Goal: Information Seeking & Learning: Learn about a topic

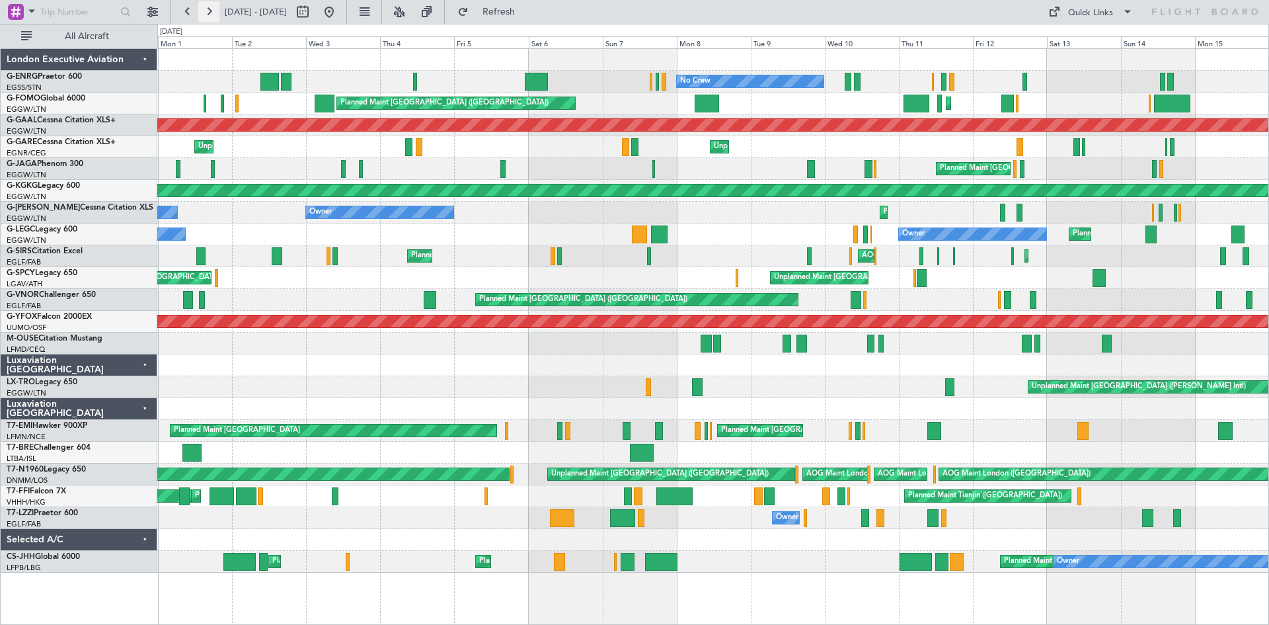
click at [214, 9] on button at bounding box center [208, 11] width 21 height 21
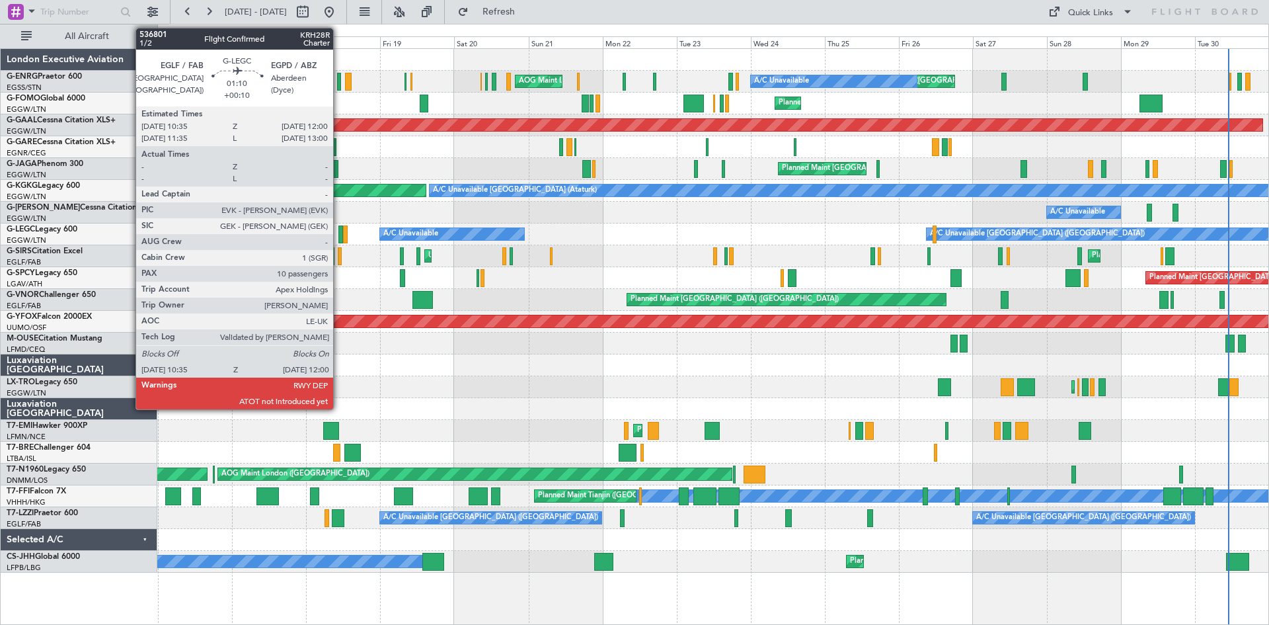
click at [339, 233] on div at bounding box center [340, 234] width 5 height 18
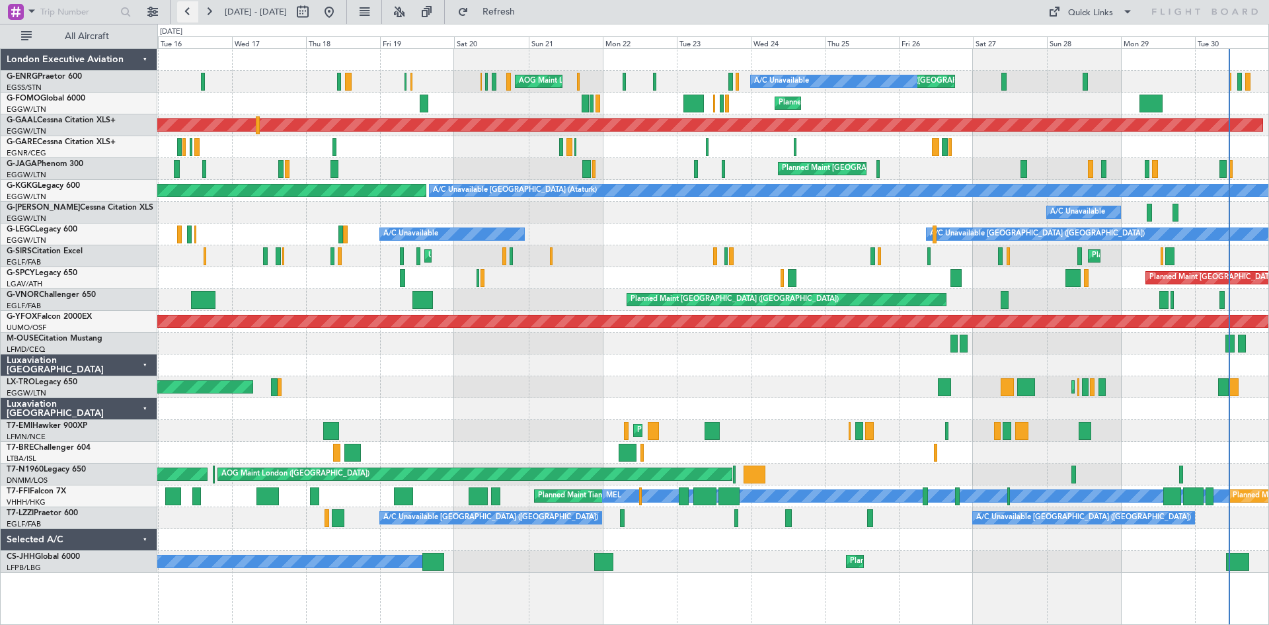
click at [186, 13] on button at bounding box center [187, 11] width 21 height 21
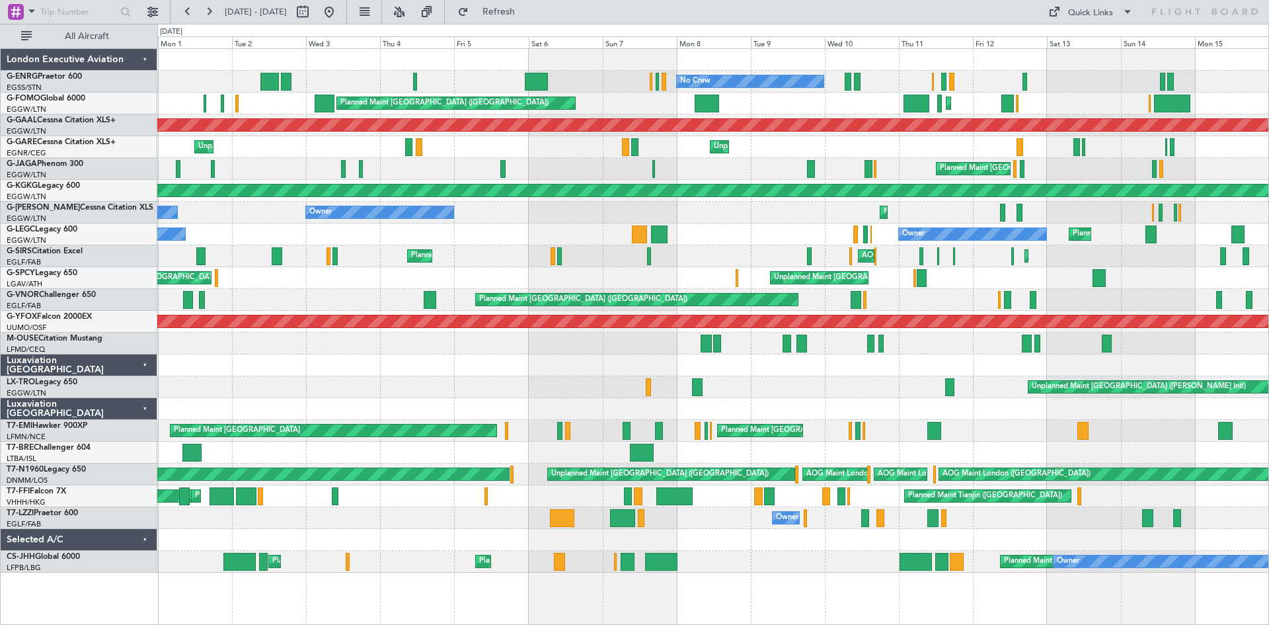
click at [0, 354] on div "Planned Maint London (Stansted) No Crew Planned Maint London (Luton) Planned Ma…" at bounding box center [634, 324] width 1269 height 601
click at [184, 11] on button at bounding box center [187, 11] width 21 height 21
click at [185, 11] on button at bounding box center [187, 11] width 21 height 21
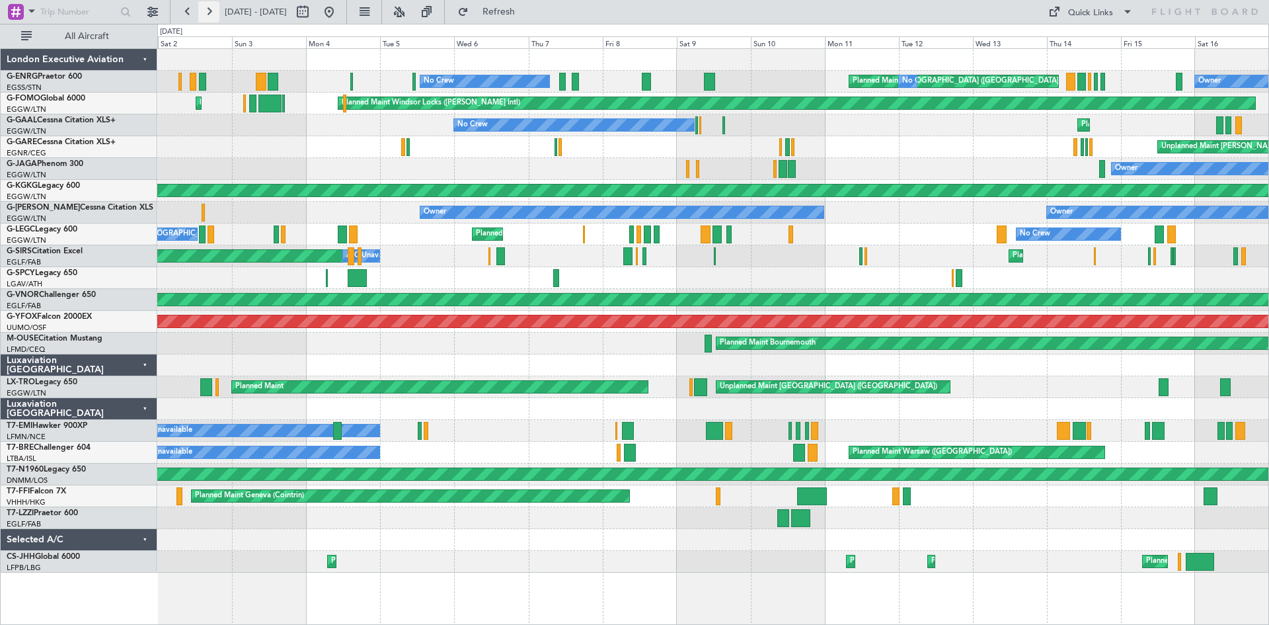
click at [210, 13] on button at bounding box center [208, 11] width 21 height 21
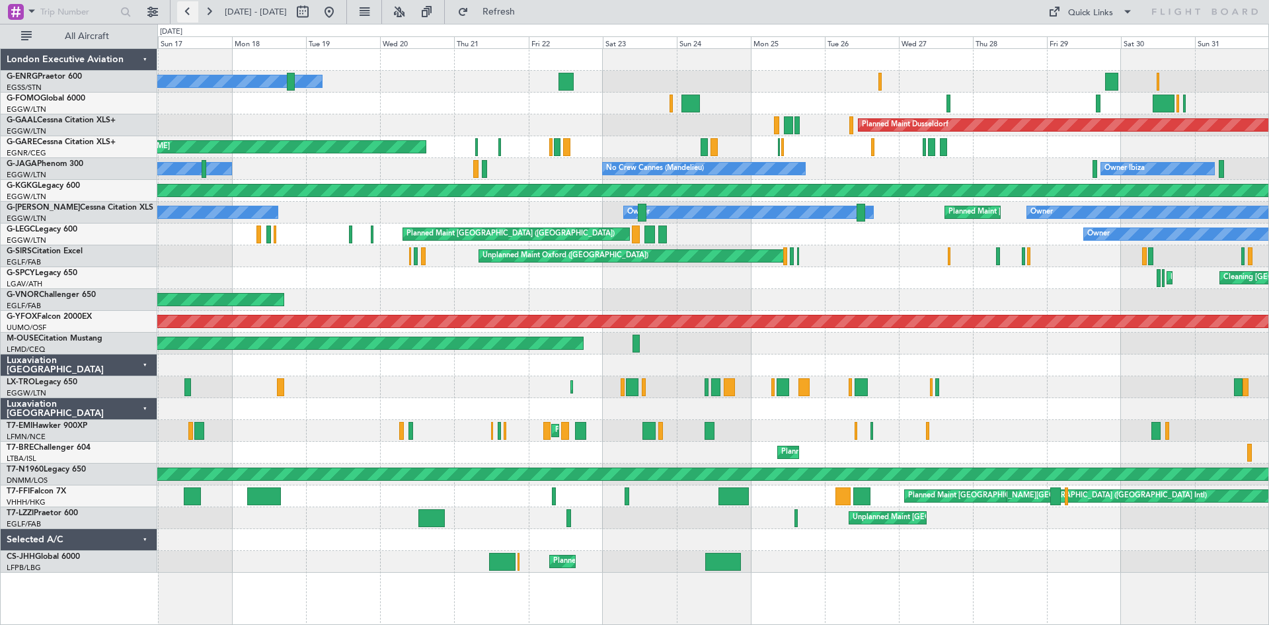
click at [191, 11] on button at bounding box center [187, 11] width 21 height 21
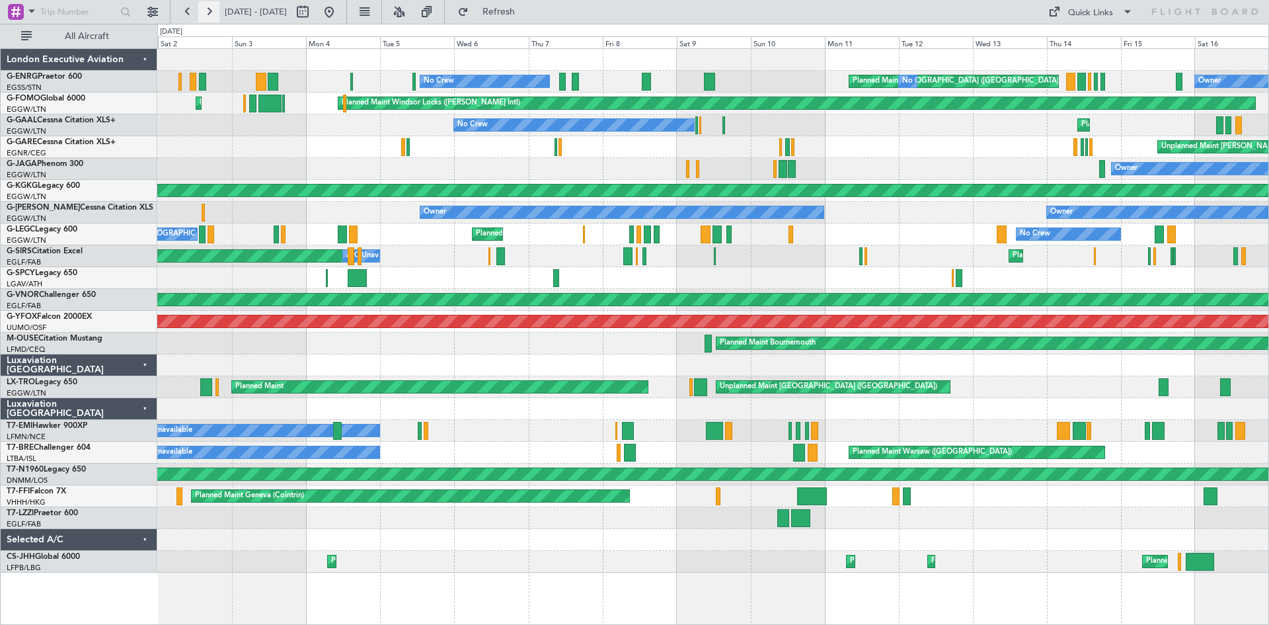
click at [209, 8] on button at bounding box center [208, 11] width 21 height 21
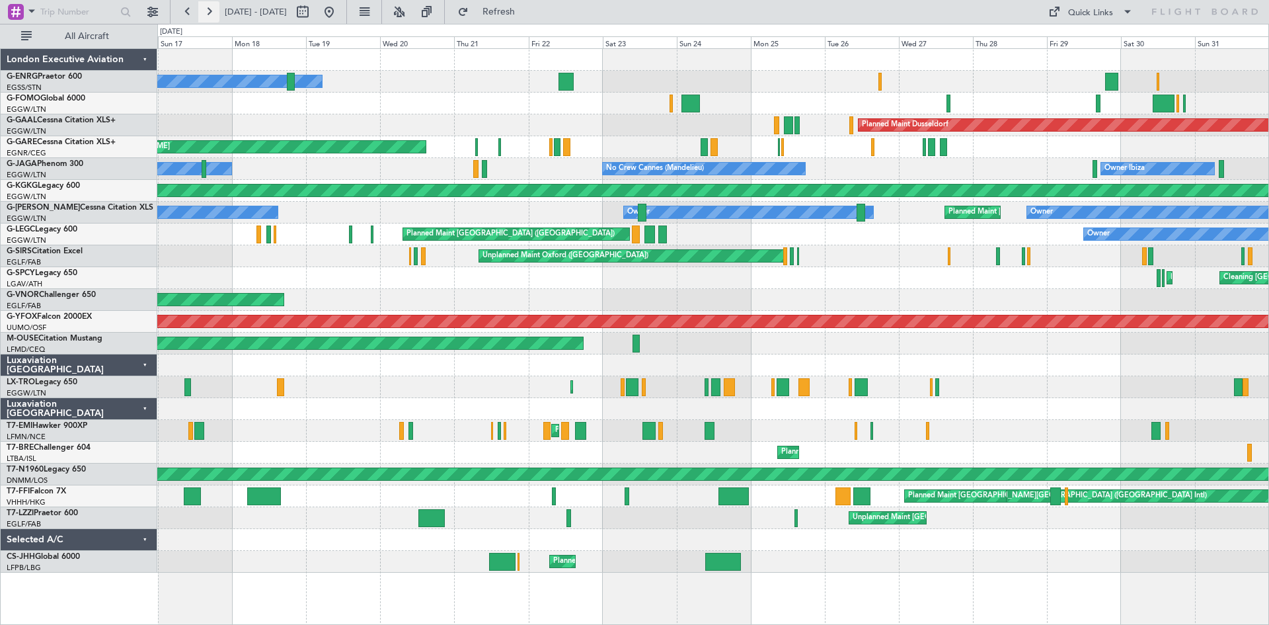
click at [210, 12] on button at bounding box center [208, 11] width 21 height 21
drag, startPoint x: 210, startPoint y: 12, endPoint x: 598, endPoint y: 108, distance: 399.7
click at [210, 12] on button at bounding box center [208, 11] width 21 height 21
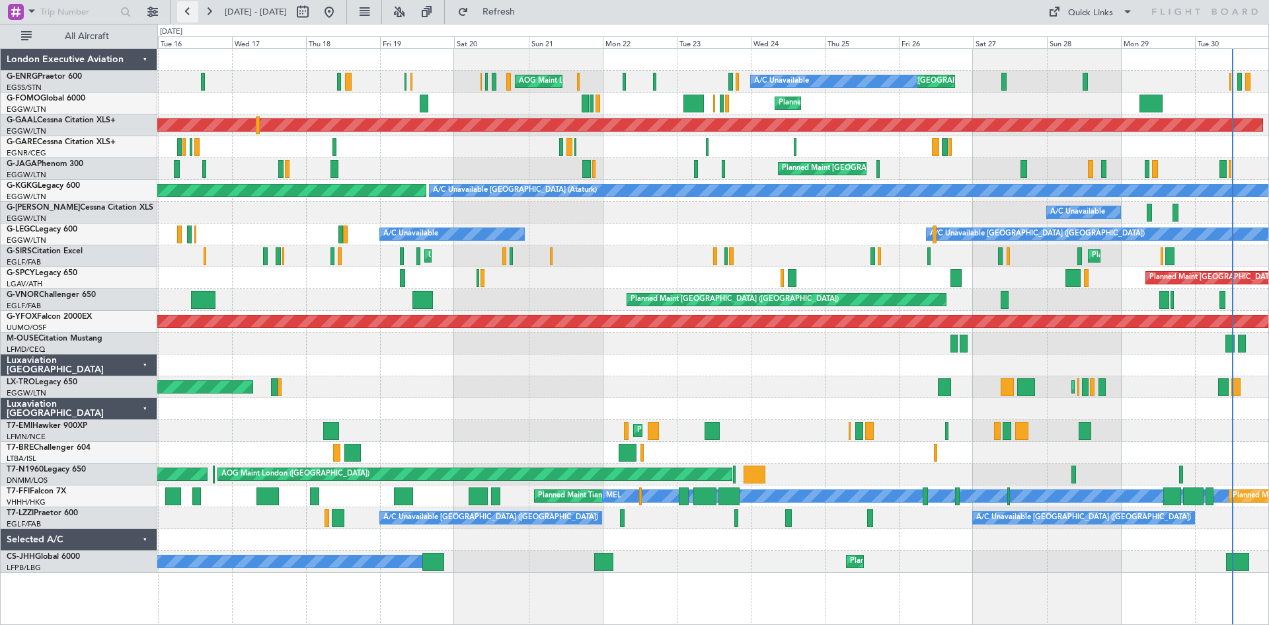
click at [183, 11] on button at bounding box center [187, 11] width 21 height 21
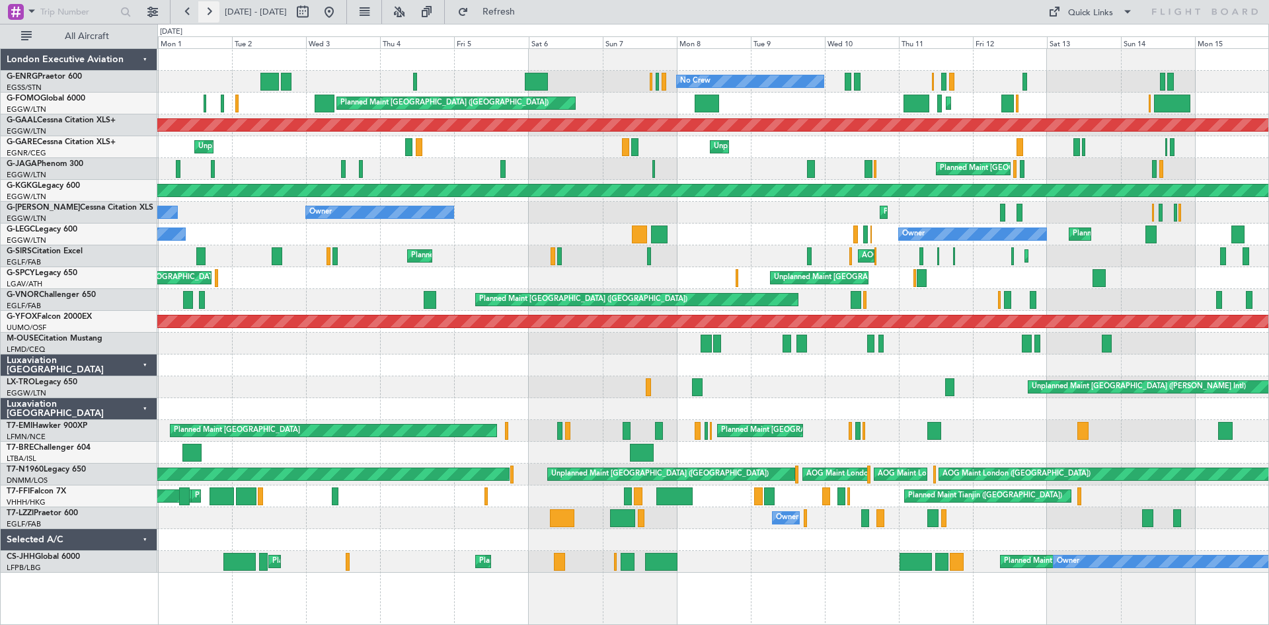
click at [215, 11] on button at bounding box center [208, 11] width 21 height 21
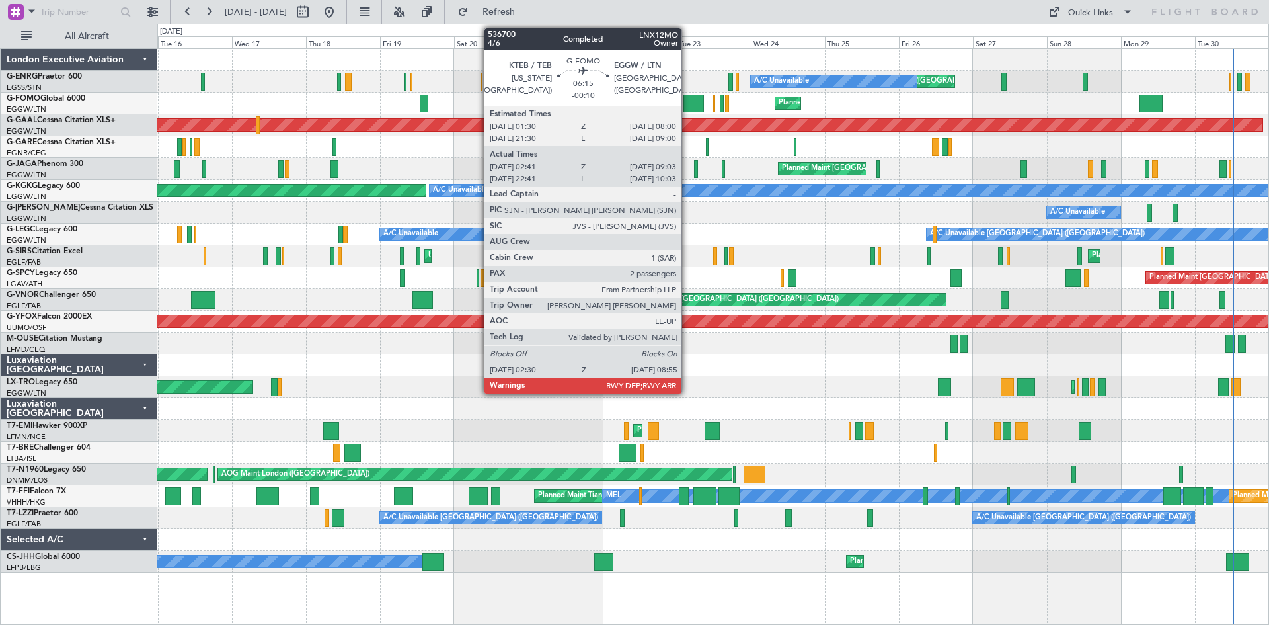
click at [687, 108] on div at bounding box center [693, 104] width 20 height 18
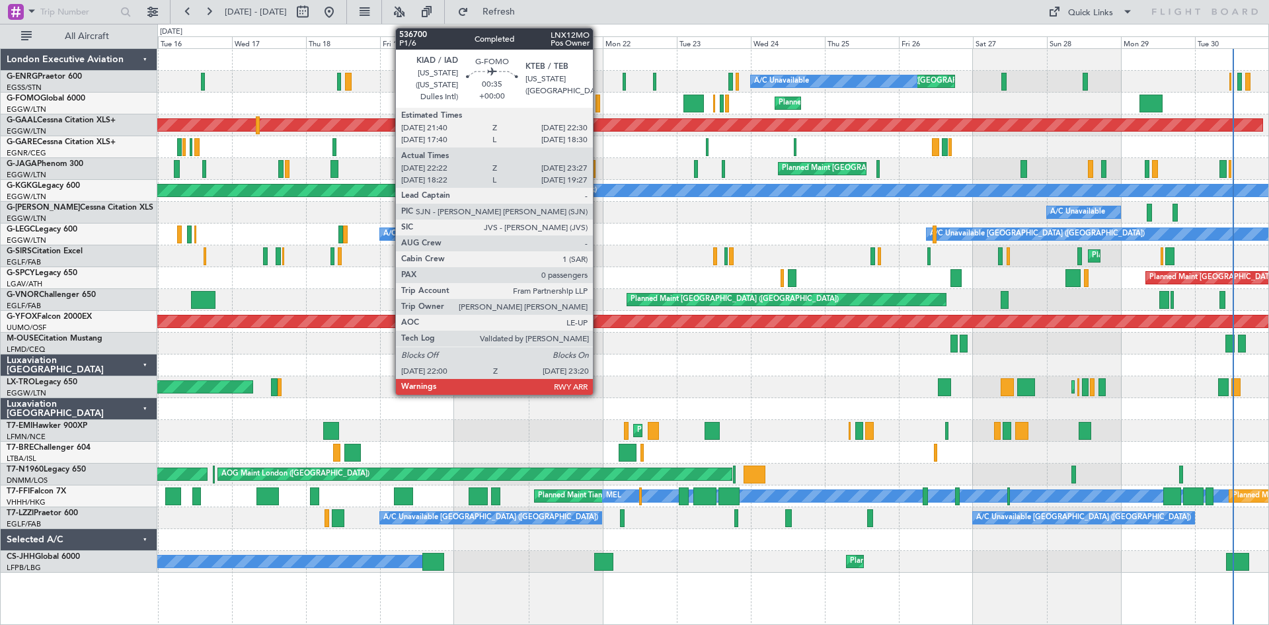
click at [599, 106] on div at bounding box center [598, 104] width 5 height 18
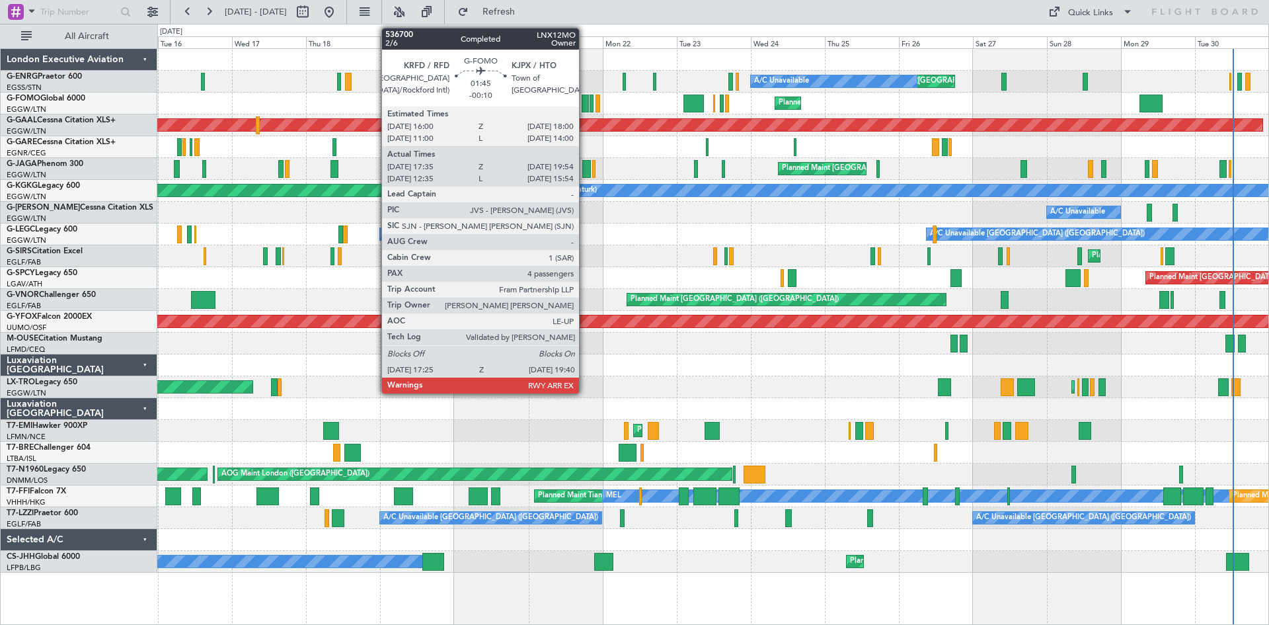
click at [585, 104] on div at bounding box center [585, 104] width 7 height 18
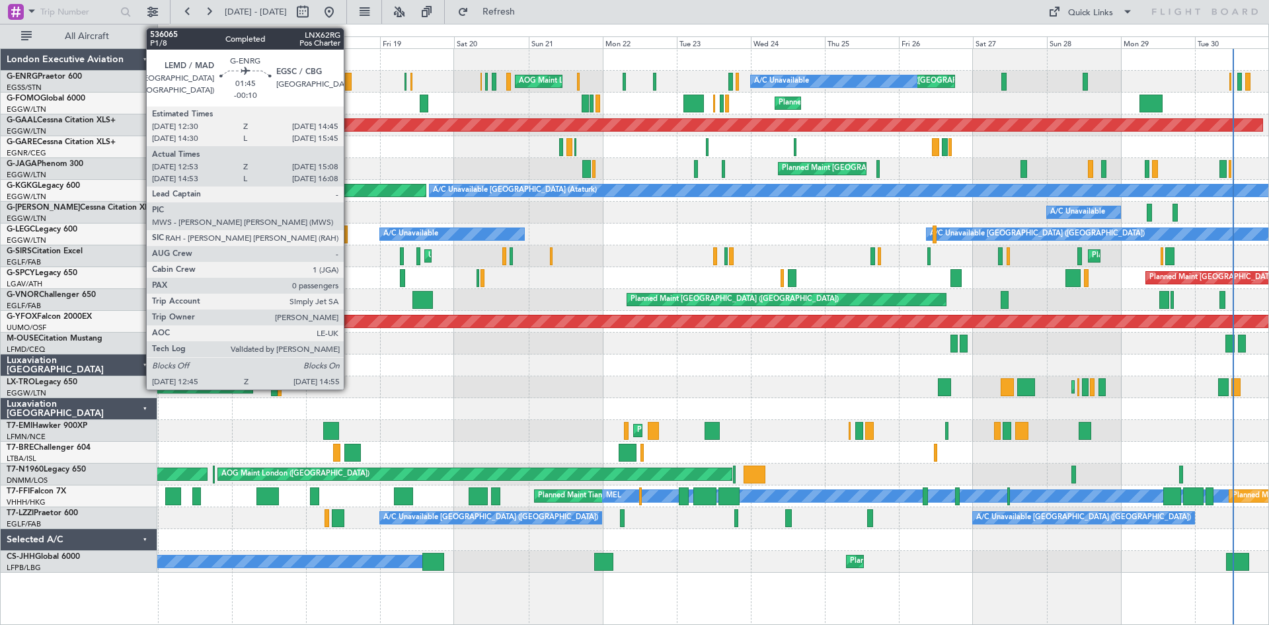
click at [350, 86] on div at bounding box center [348, 82] width 7 height 18
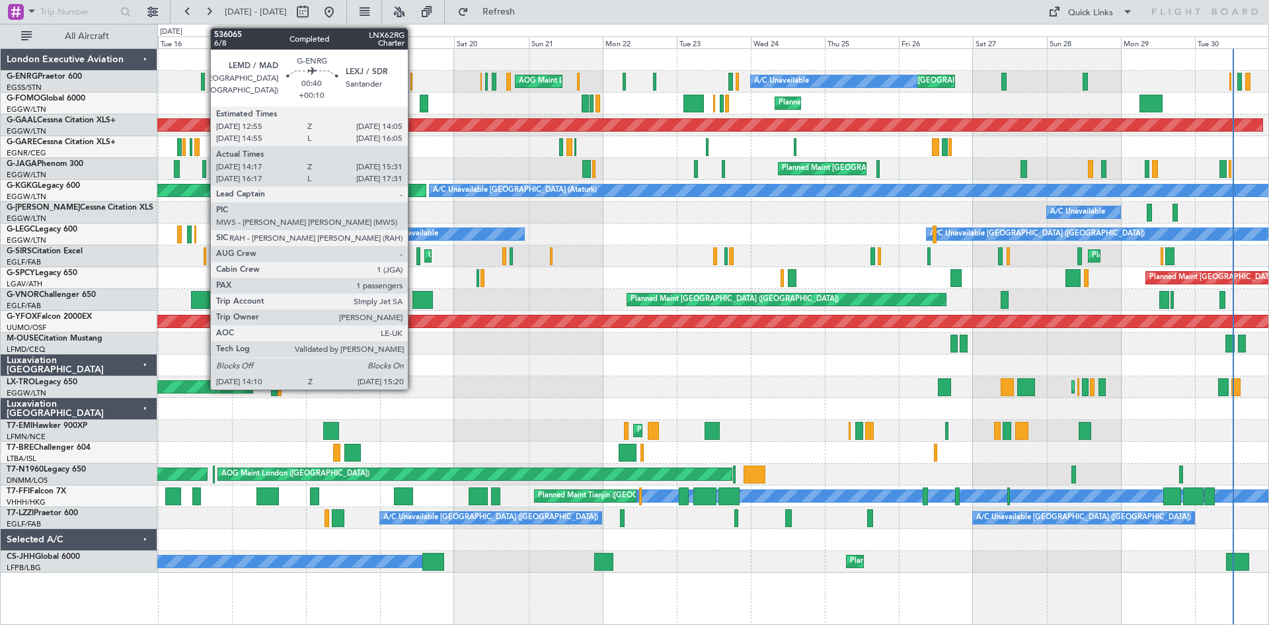
click at [204, 87] on div at bounding box center [203, 82] width 4 height 18
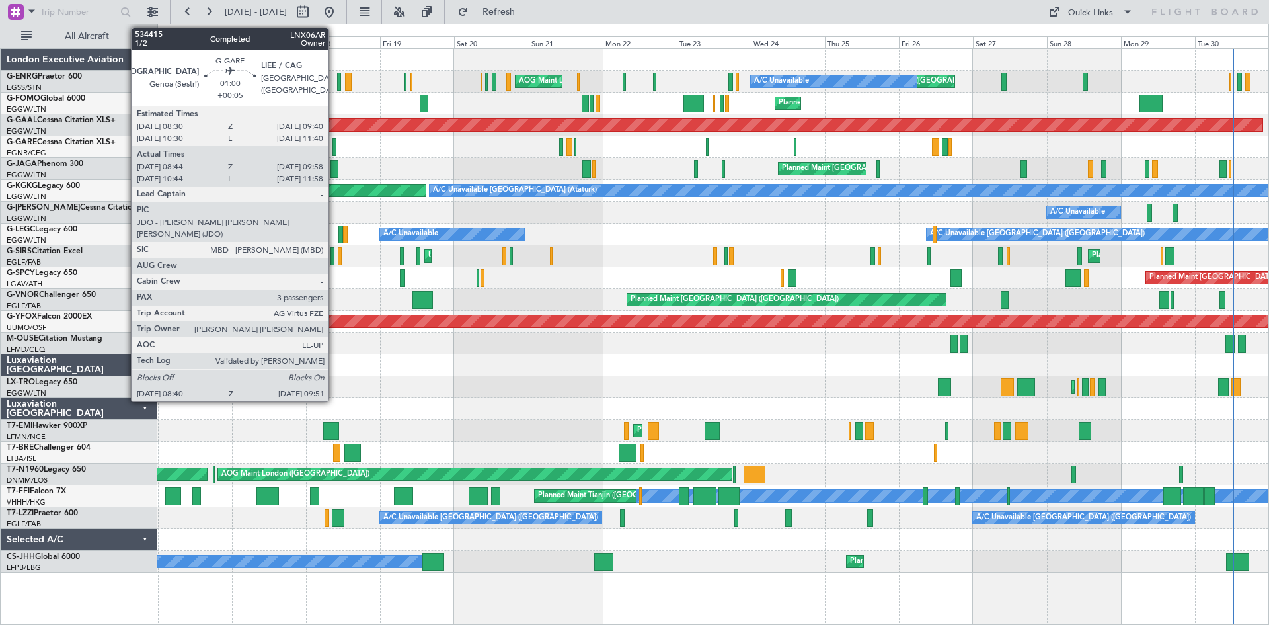
click at [334, 149] on div at bounding box center [334, 147] width 4 height 18
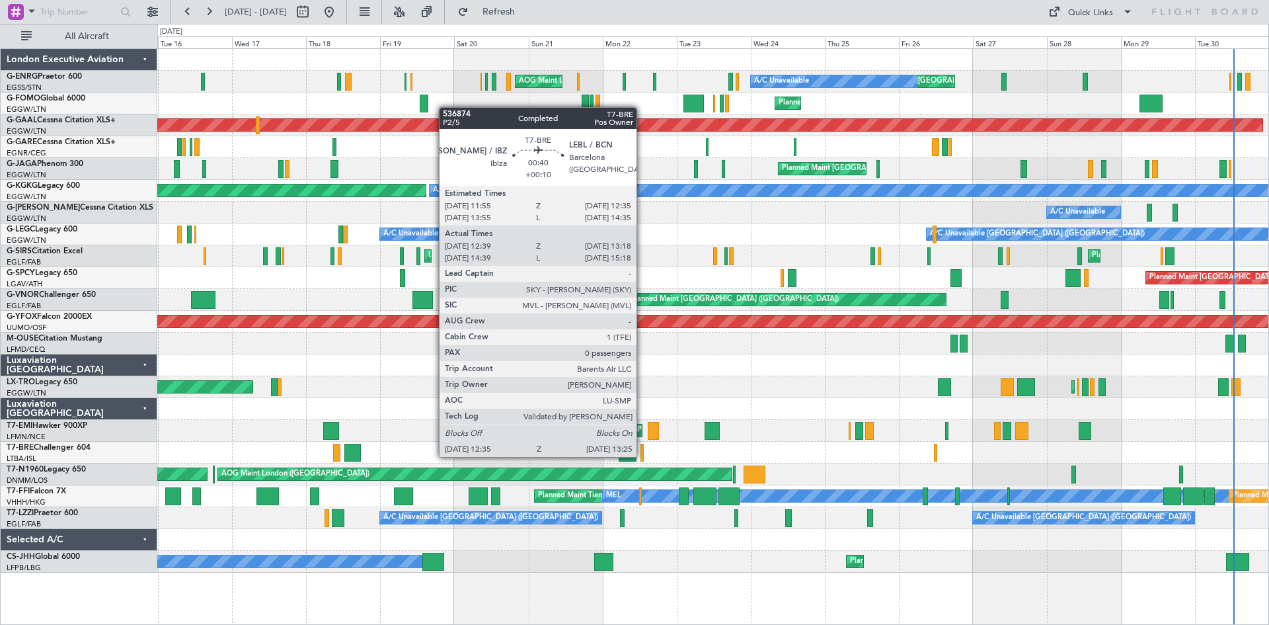
click at [643, 455] on div at bounding box center [642, 453] width 3 height 18
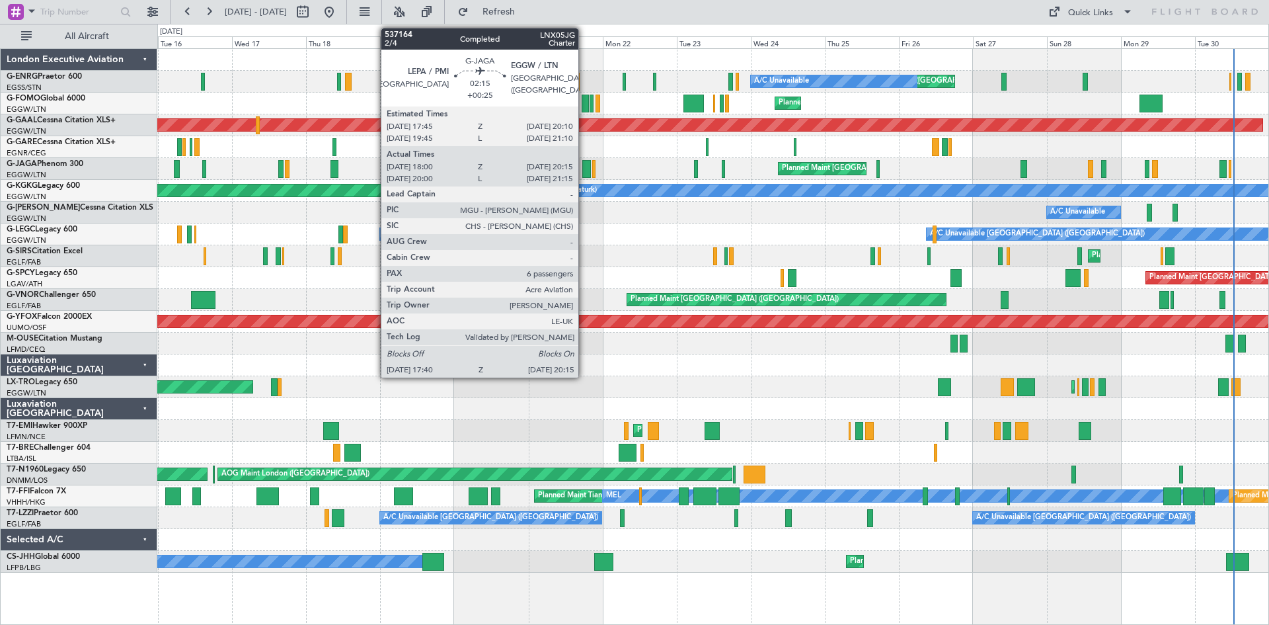
click at [584, 167] on div at bounding box center [586, 169] width 9 height 18
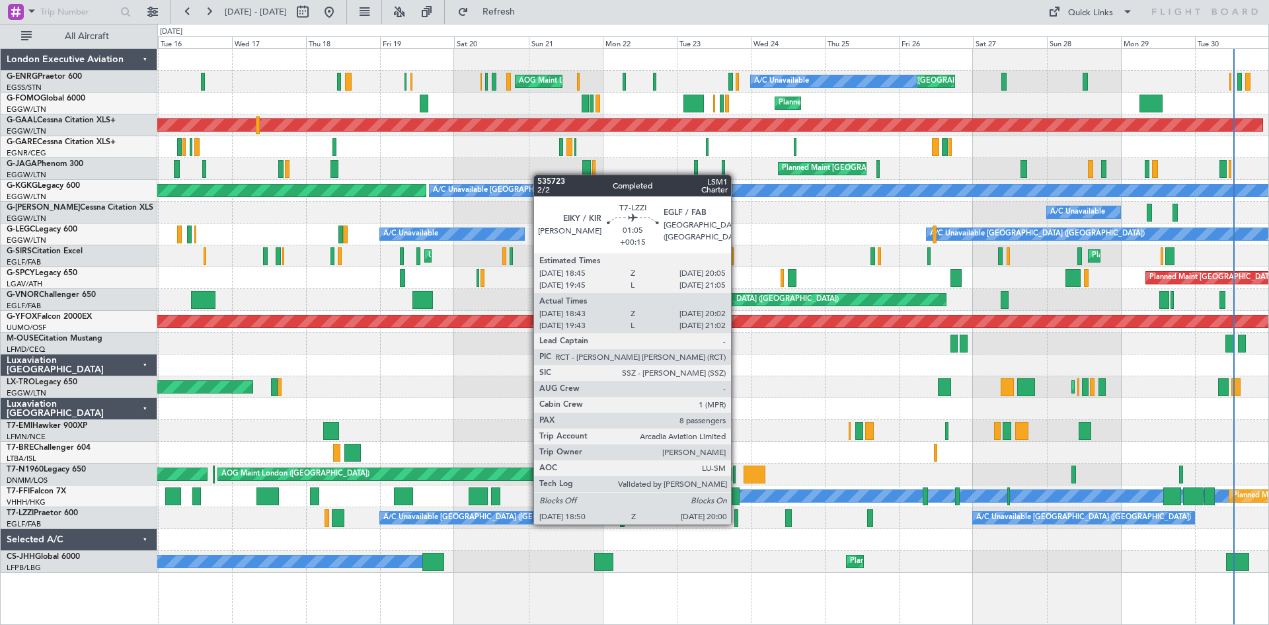
click at [737, 523] on div at bounding box center [736, 518] width 4 height 18
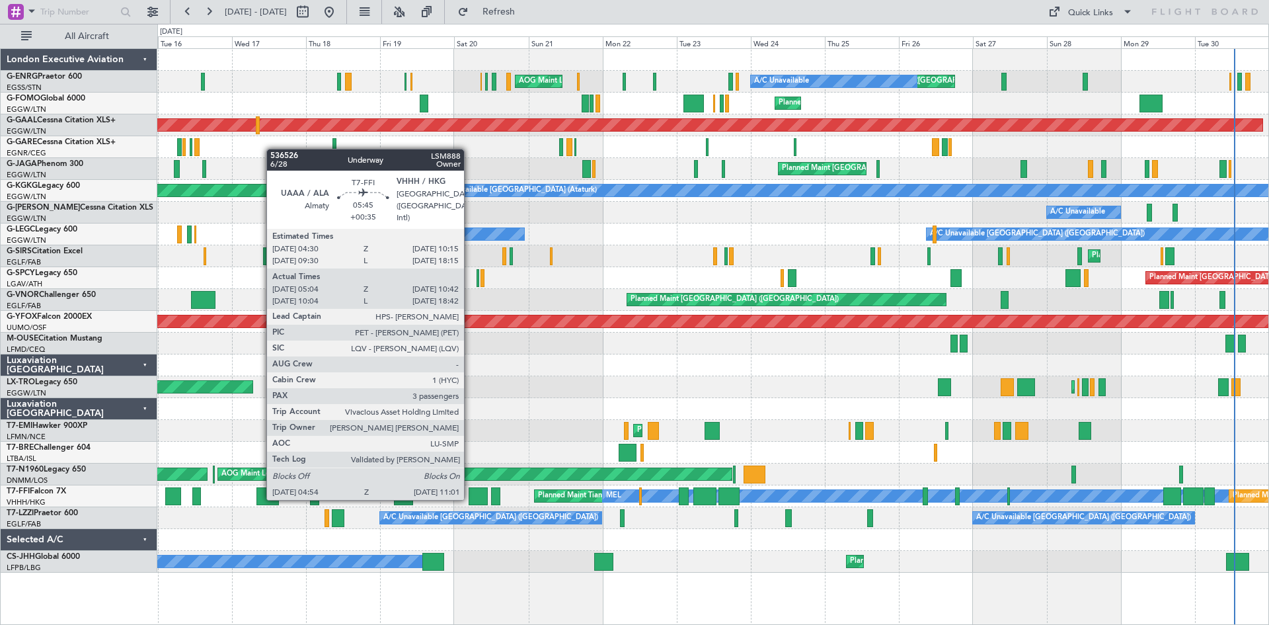
click at [470, 498] on div at bounding box center [478, 496] width 19 height 18
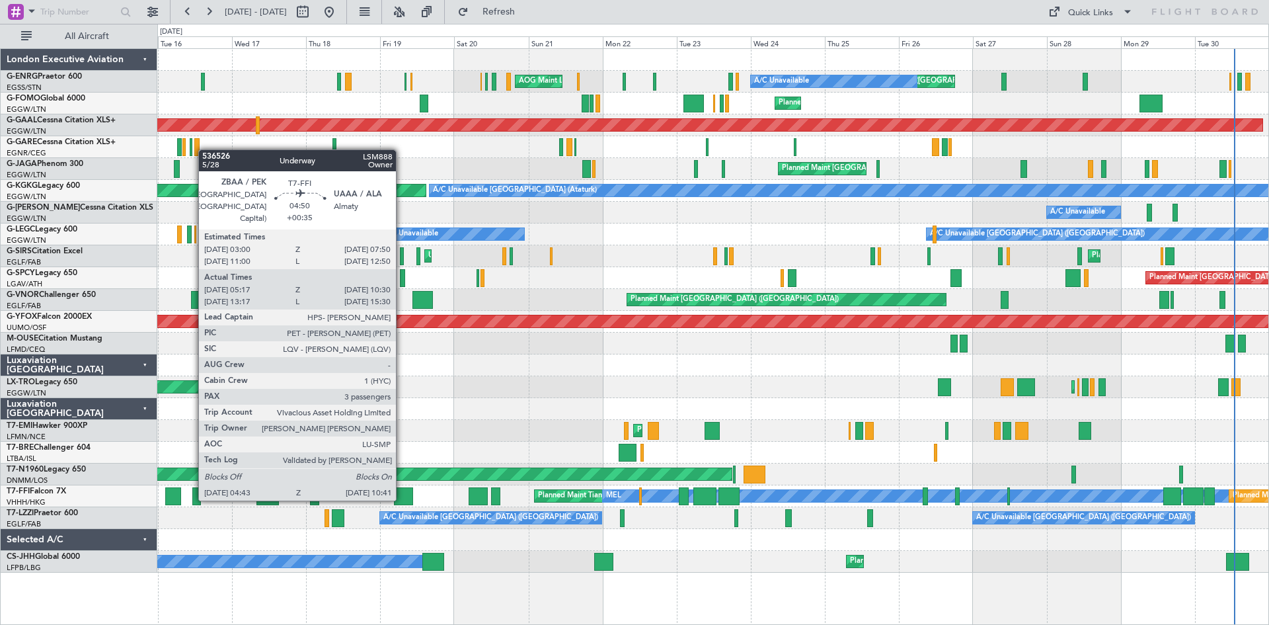
click at [402, 498] on div at bounding box center [403, 496] width 19 height 18
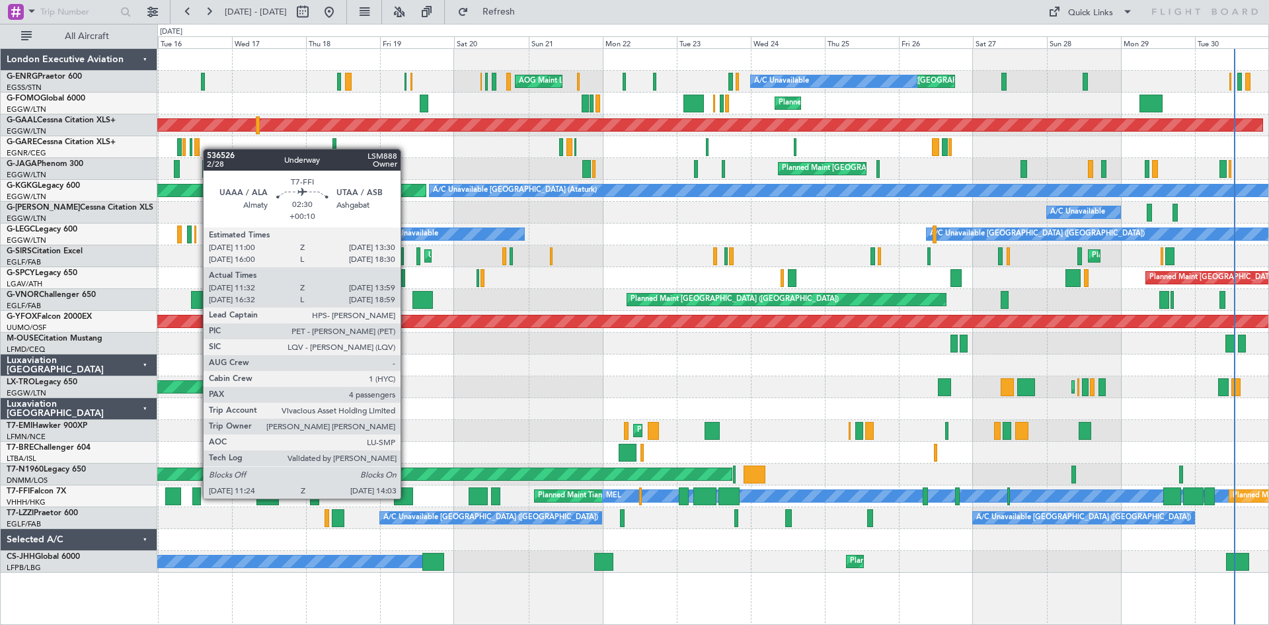
click at [196, 497] on div at bounding box center [196, 496] width 9 height 18
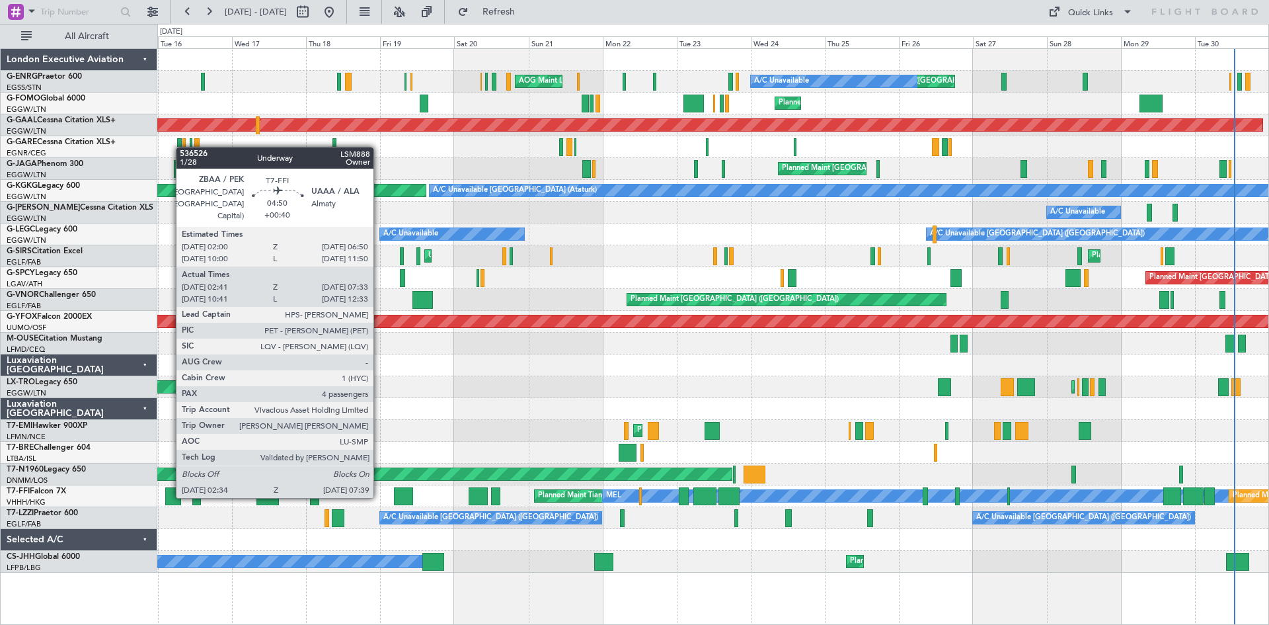
click at [169, 495] on div at bounding box center [173, 496] width 16 height 18
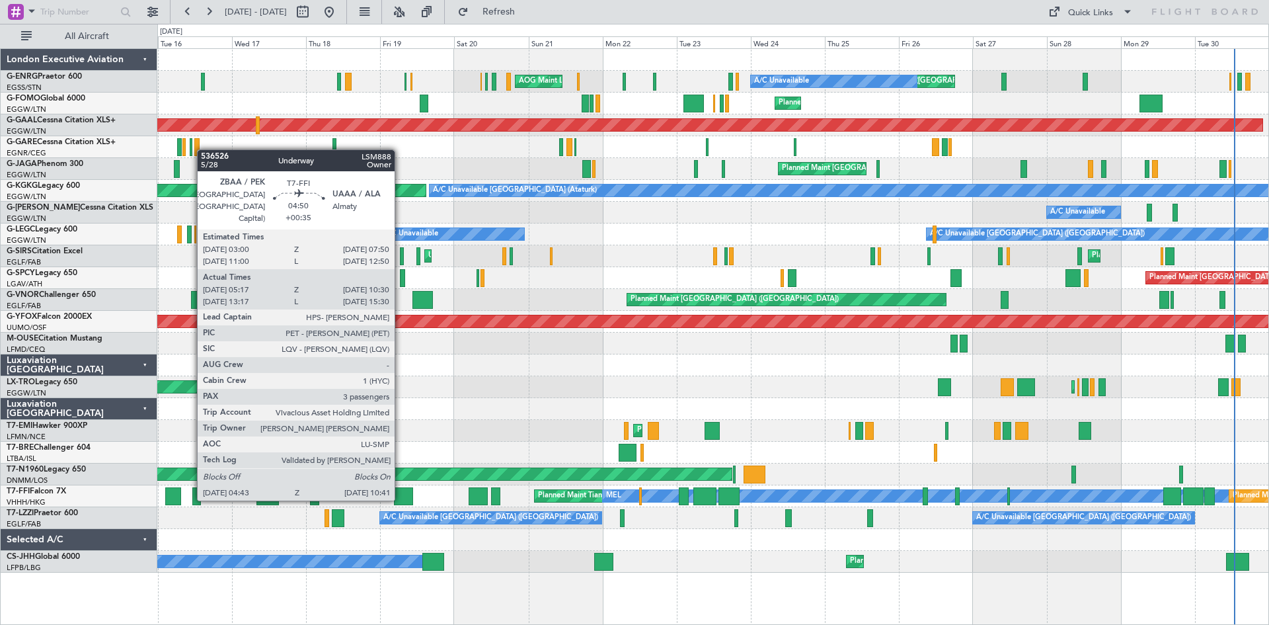
click at [401, 498] on div at bounding box center [403, 496] width 19 height 18
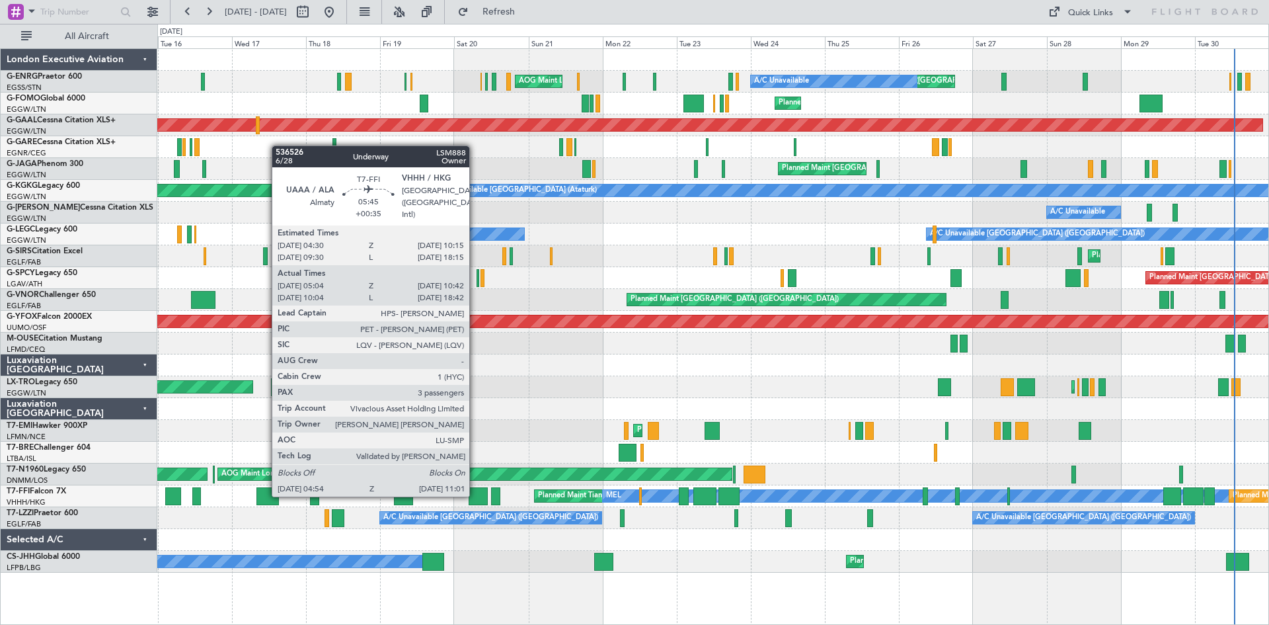
click at [475, 495] on div at bounding box center [478, 496] width 19 height 18
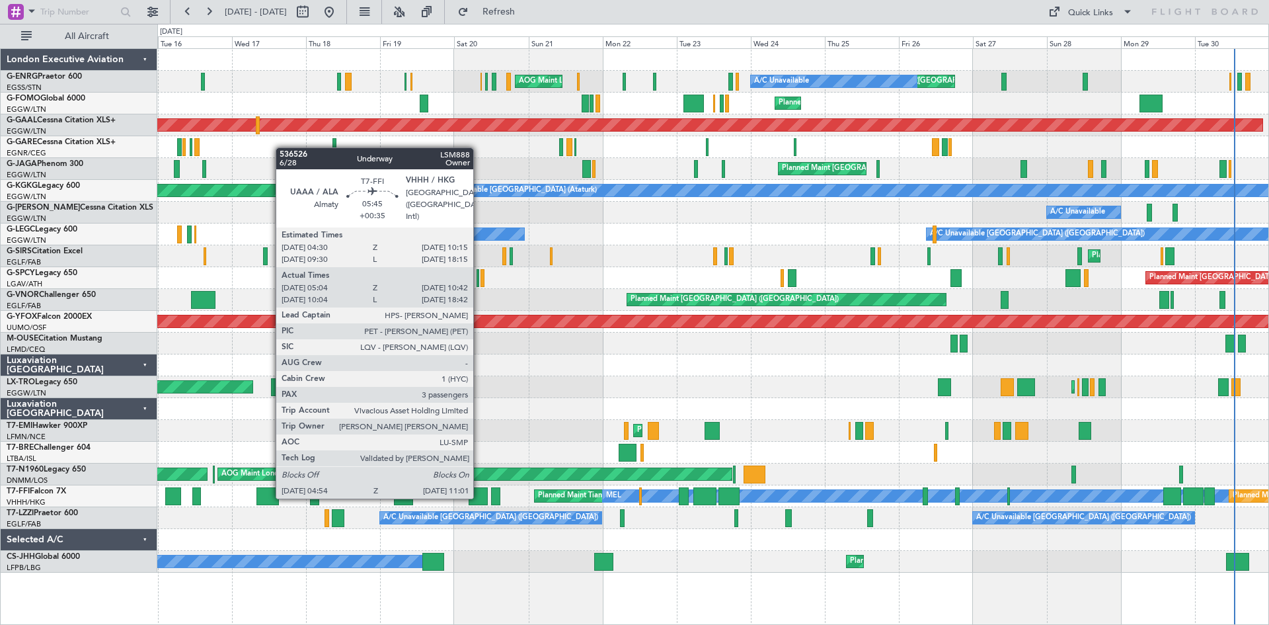
click at [479, 497] on div at bounding box center [478, 496] width 19 height 18
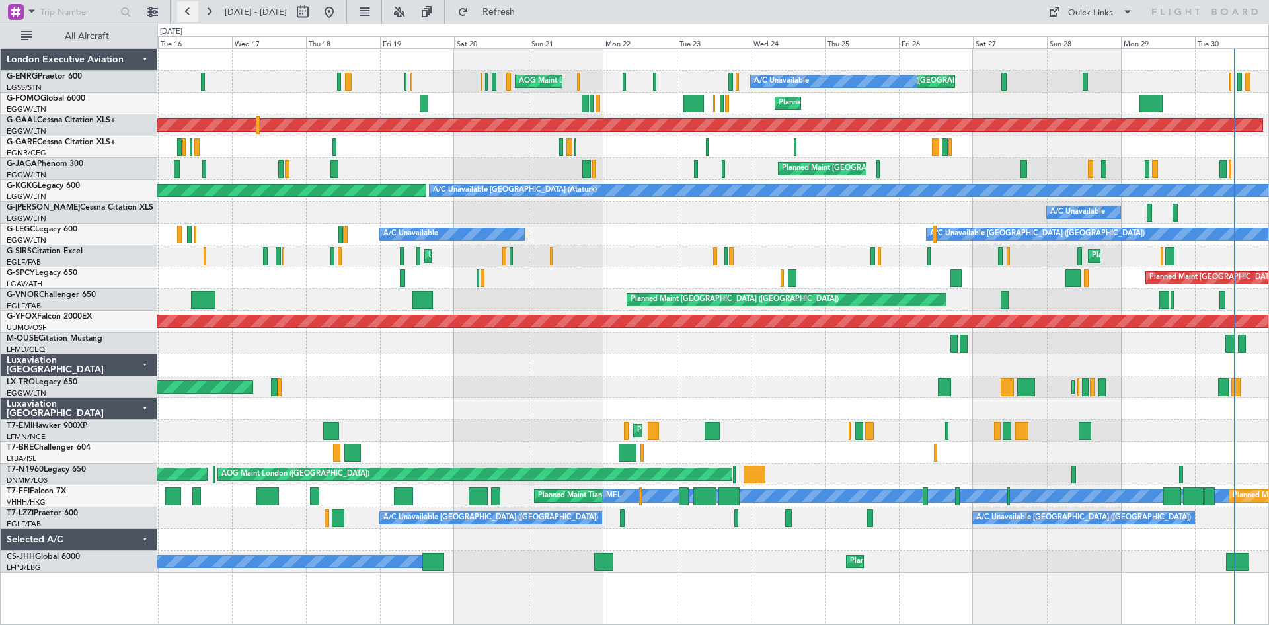
click at [191, 14] on button at bounding box center [187, 11] width 21 height 21
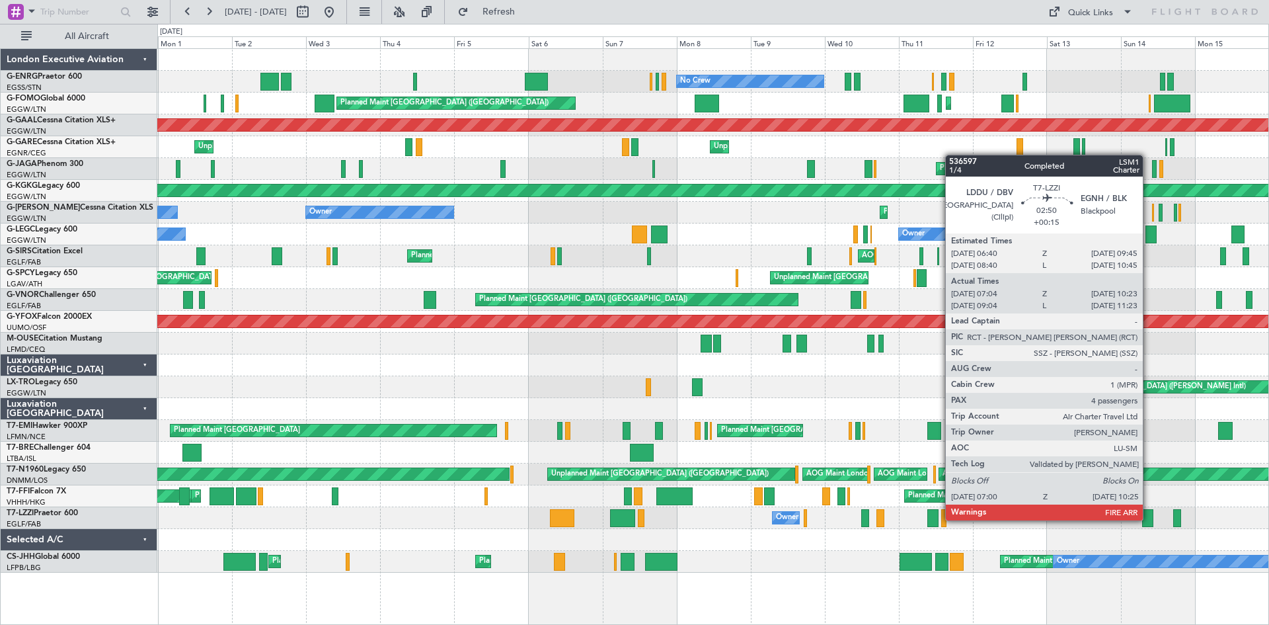
click at [1149, 519] on div at bounding box center [1147, 518] width 11 height 18
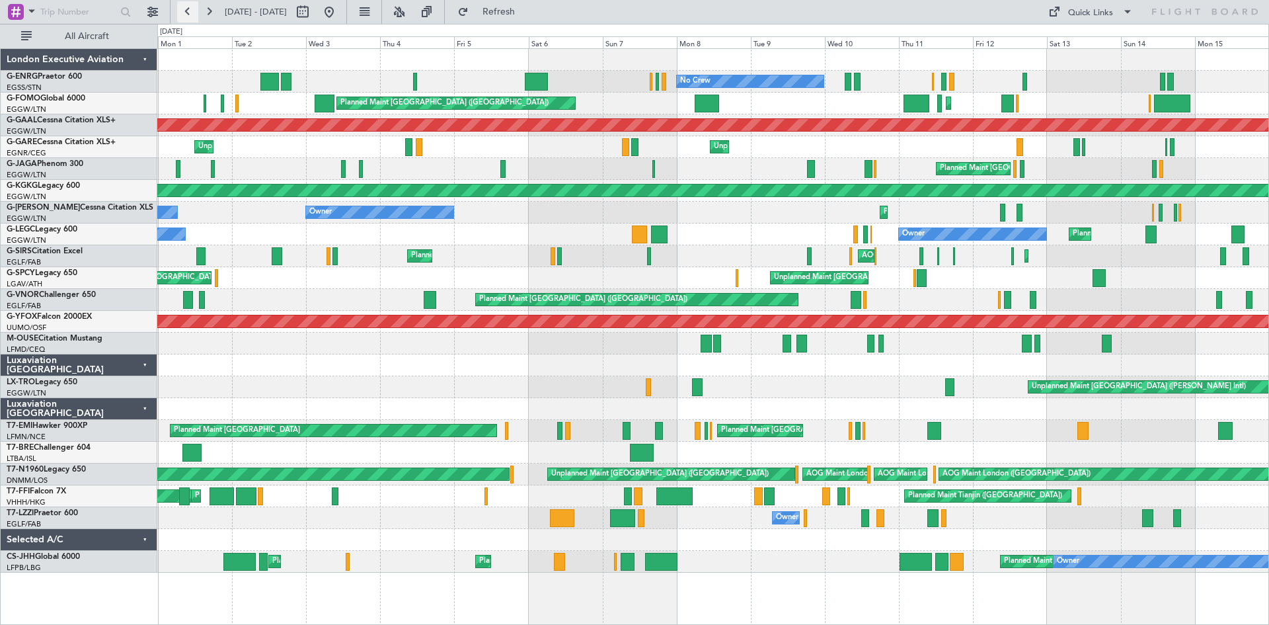
click at [192, 15] on button at bounding box center [187, 11] width 21 height 21
click at [184, 13] on button at bounding box center [187, 11] width 21 height 21
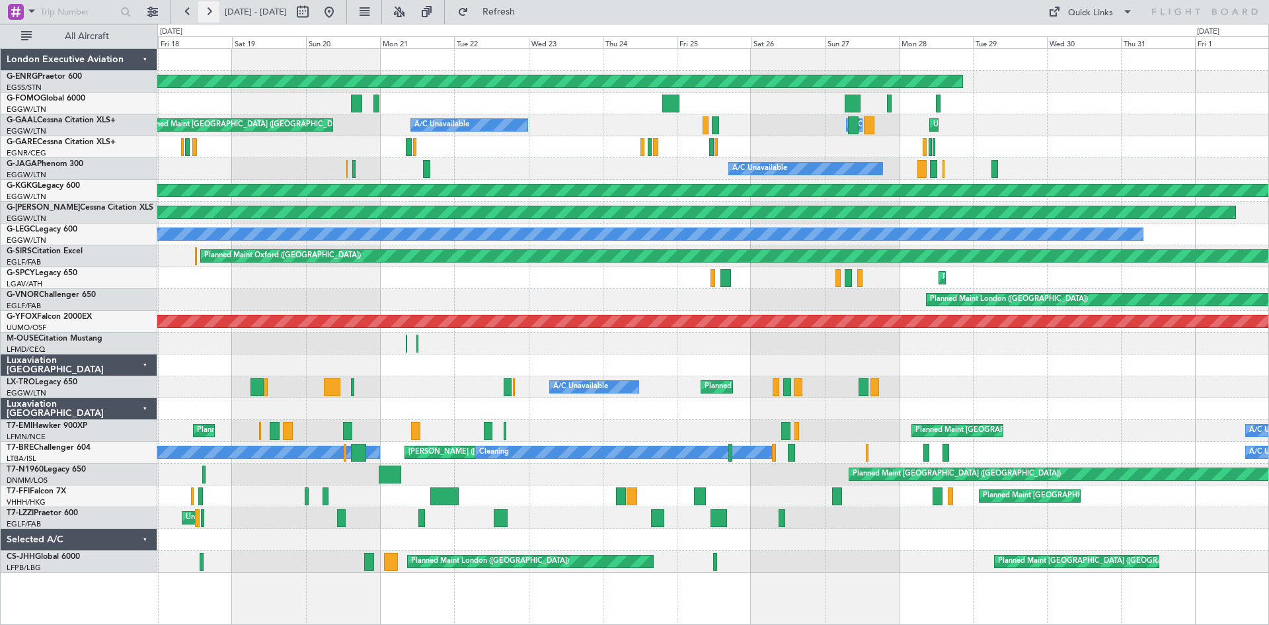
click at [204, 11] on button at bounding box center [208, 11] width 21 height 21
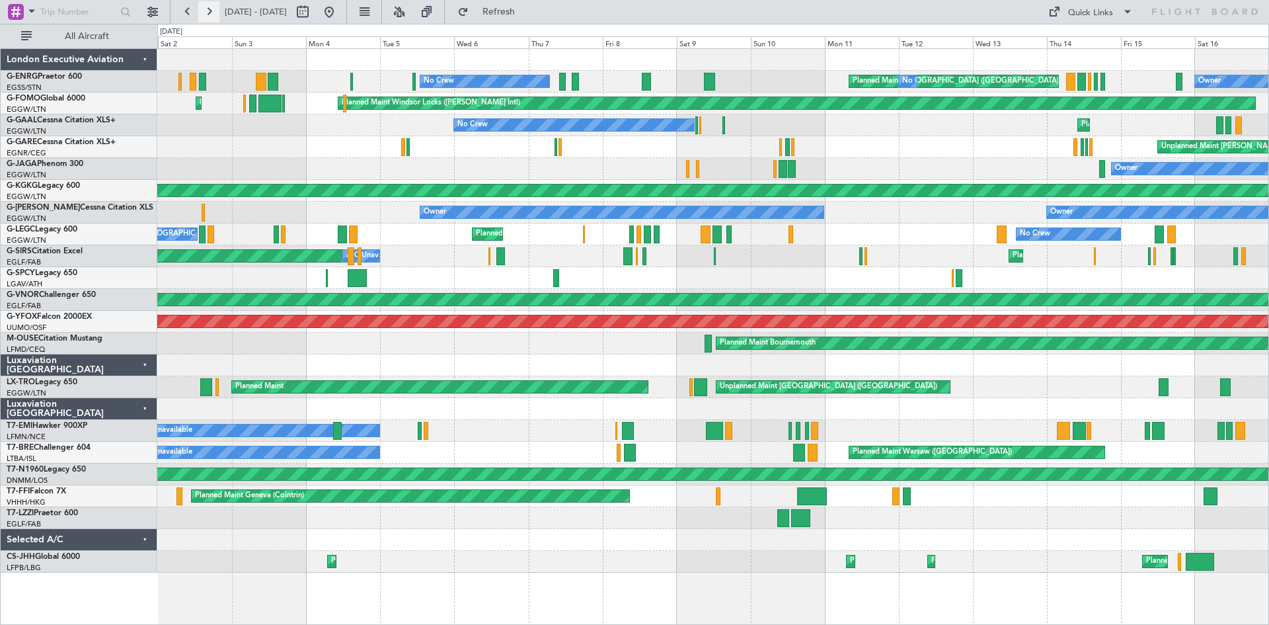
click at [204, 11] on button at bounding box center [208, 11] width 21 height 21
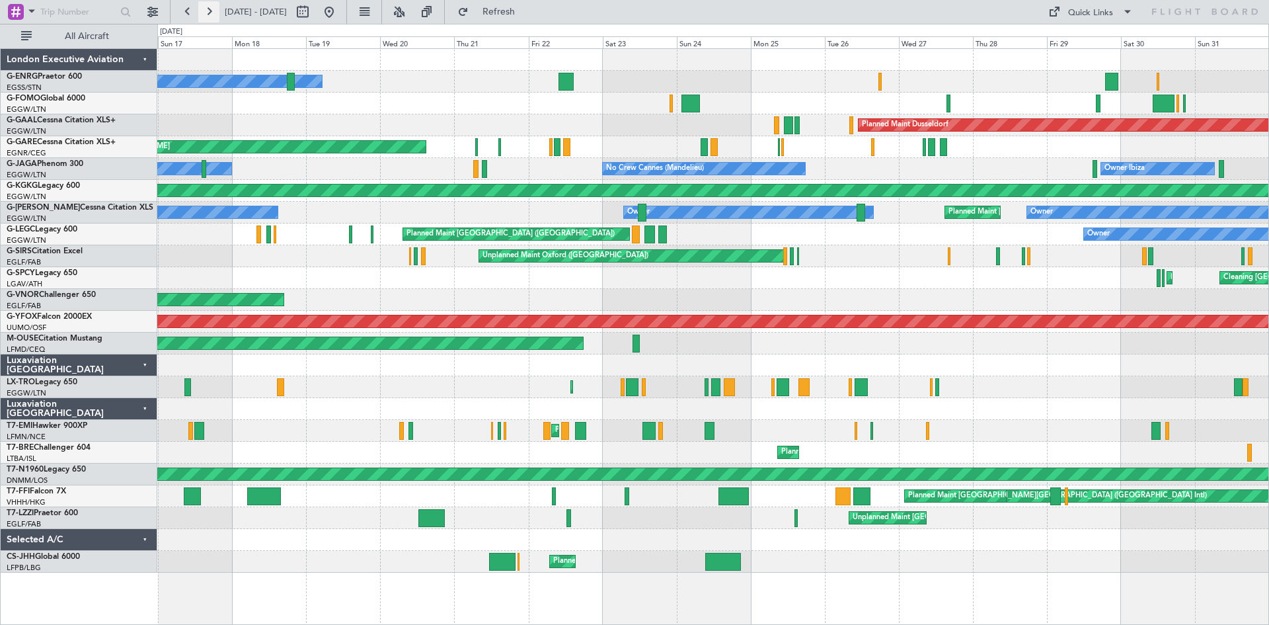
click at [215, 9] on button at bounding box center [208, 11] width 21 height 21
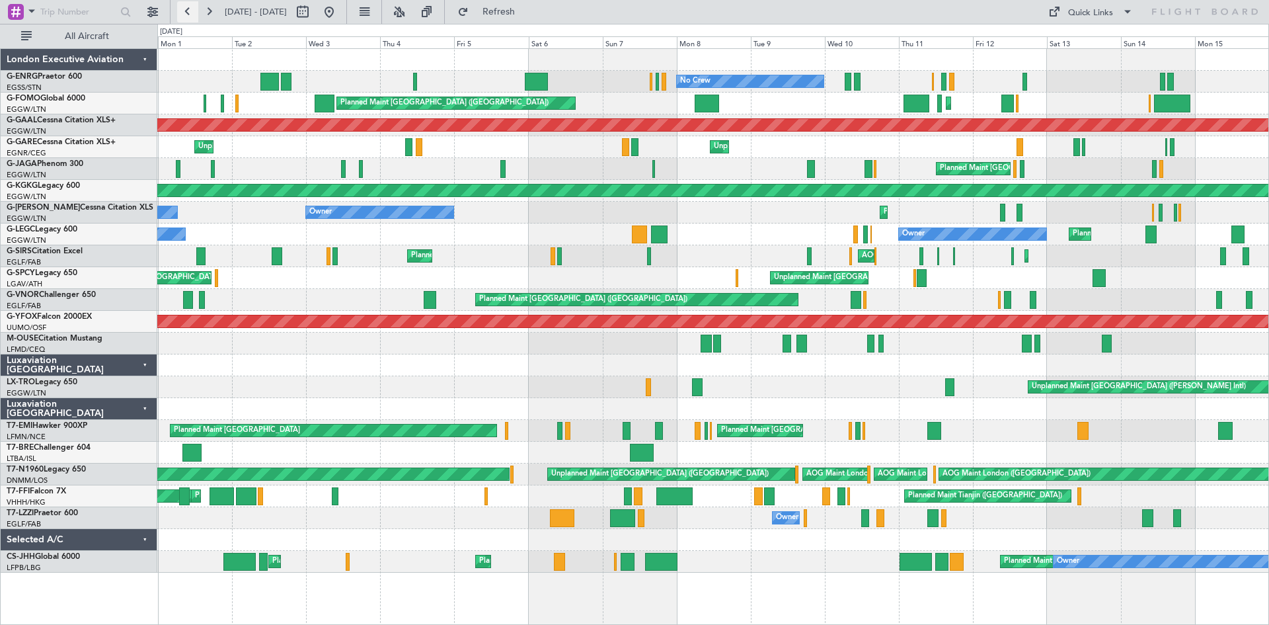
click at [190, 11] on button at bounding box center [187, 11] width 21 height 21
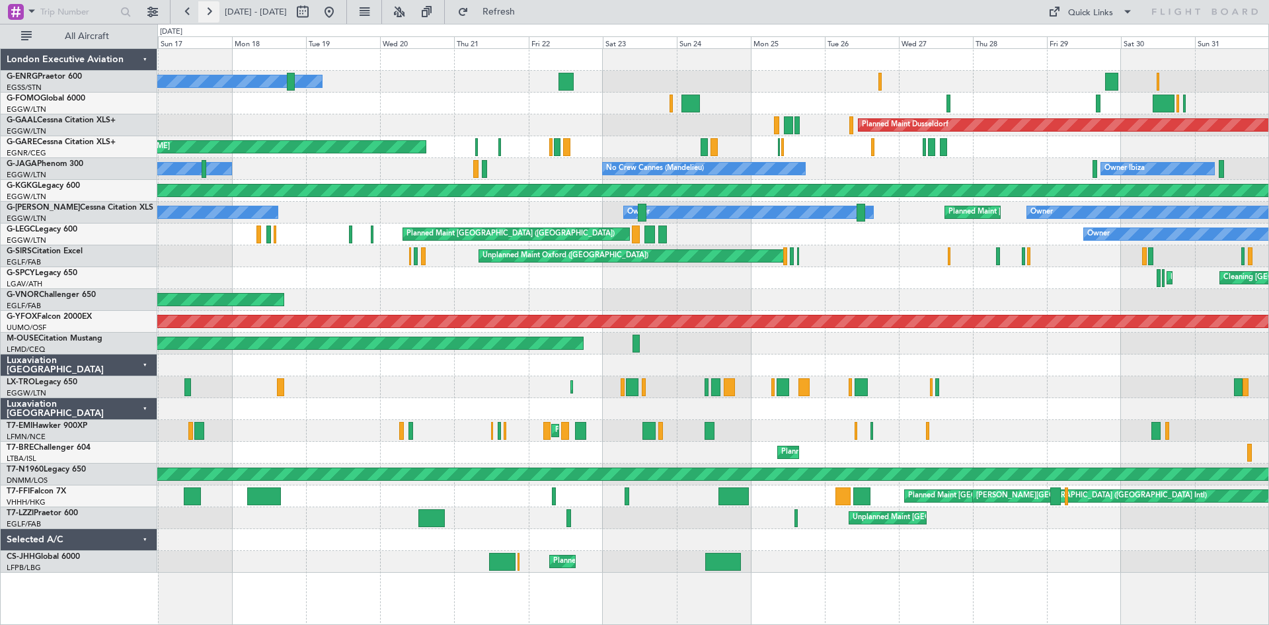
click at [208, 18] on button at bounding box center [208, 11] width 21 height 21
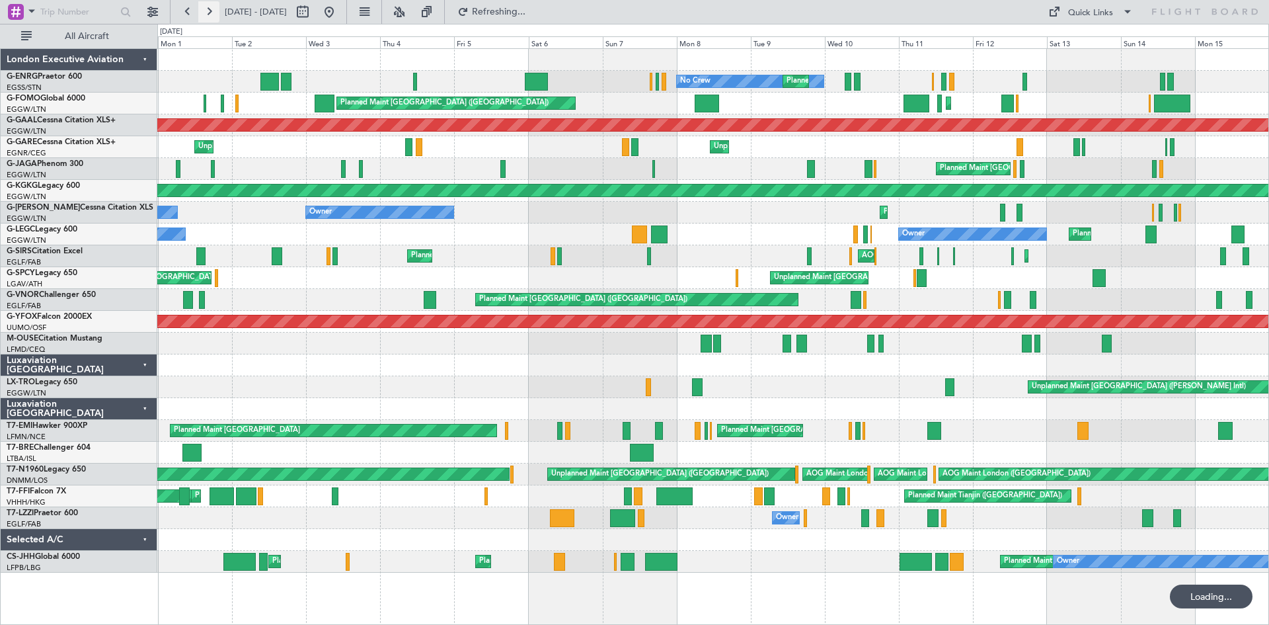
click at [208, 18] on button at bounding box center [208, 11] width 21 height 21
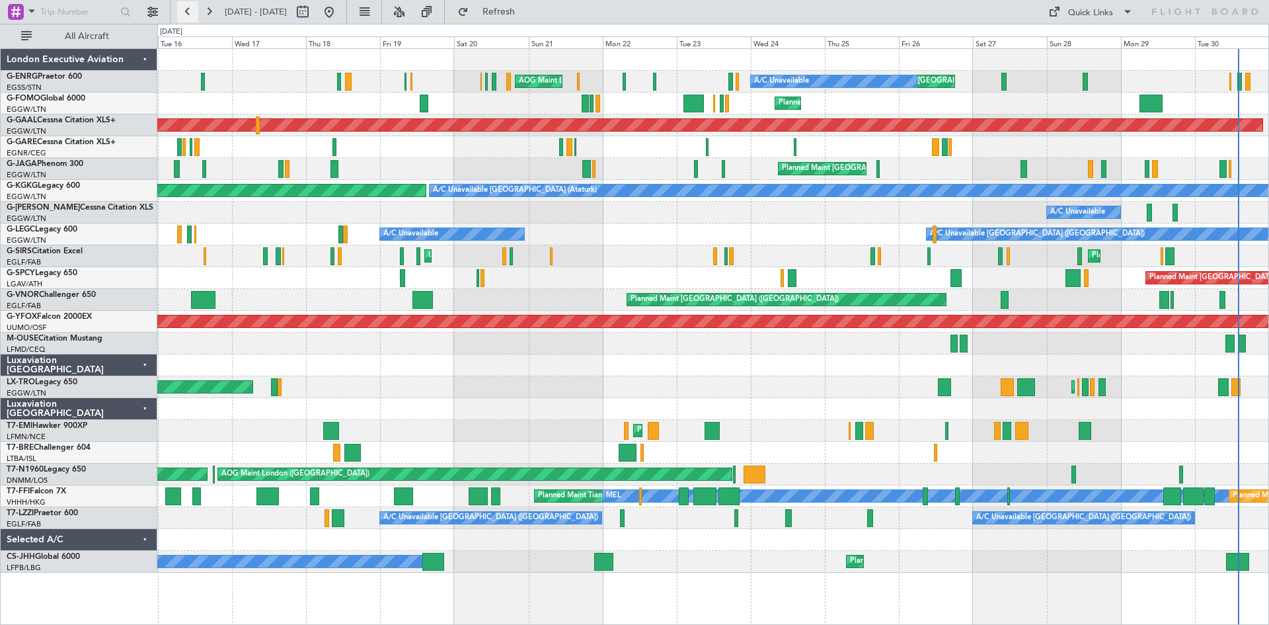
click at [182, 13] on button at bounding box center [187, 11] width 21 height 21
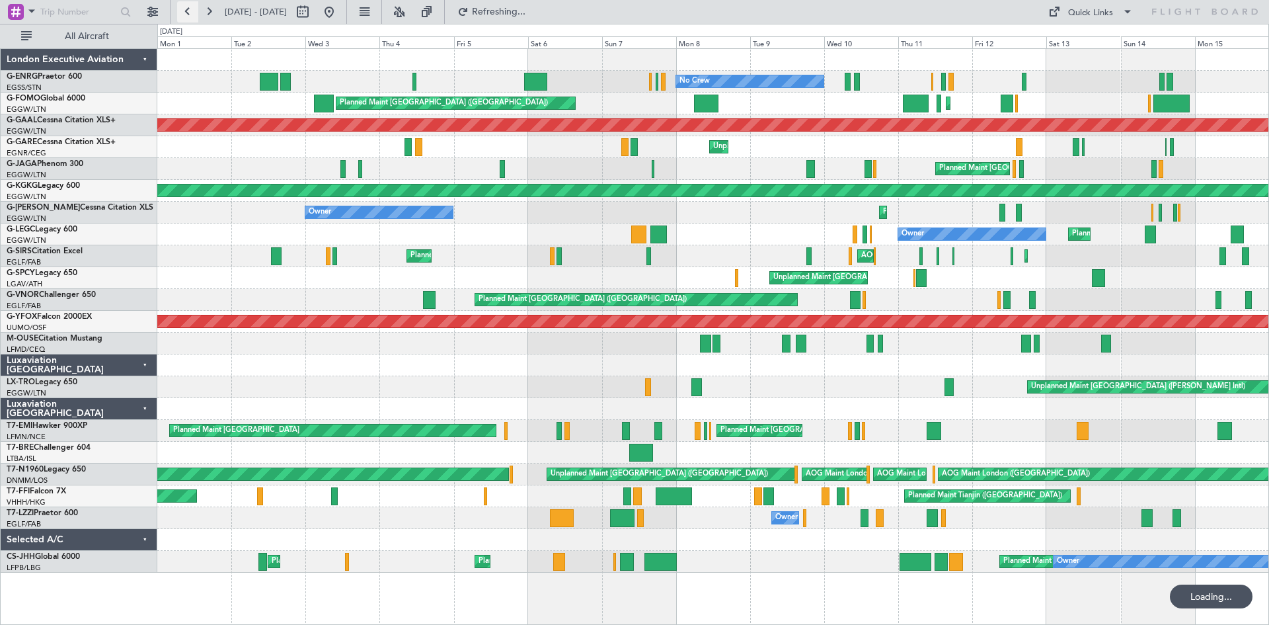
click at [186, 15] on button at bounding box center [187, 11] width 21 height 21
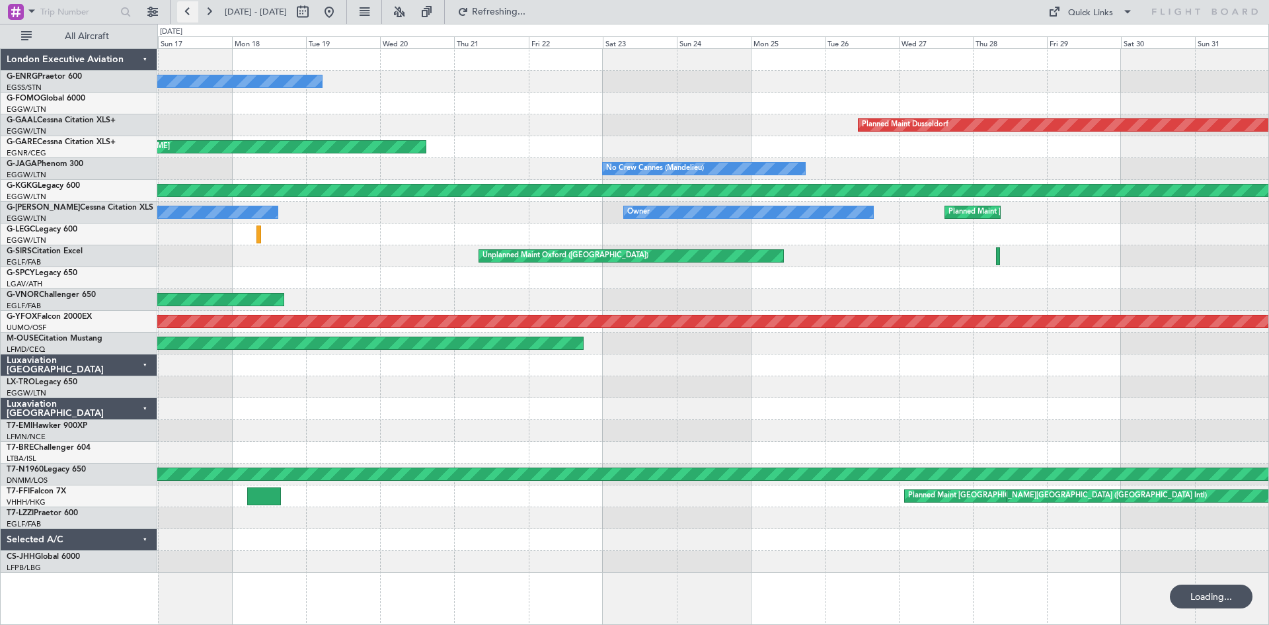
click at [186, 15] on button at bounding box center [187, 11] width 21 height 21
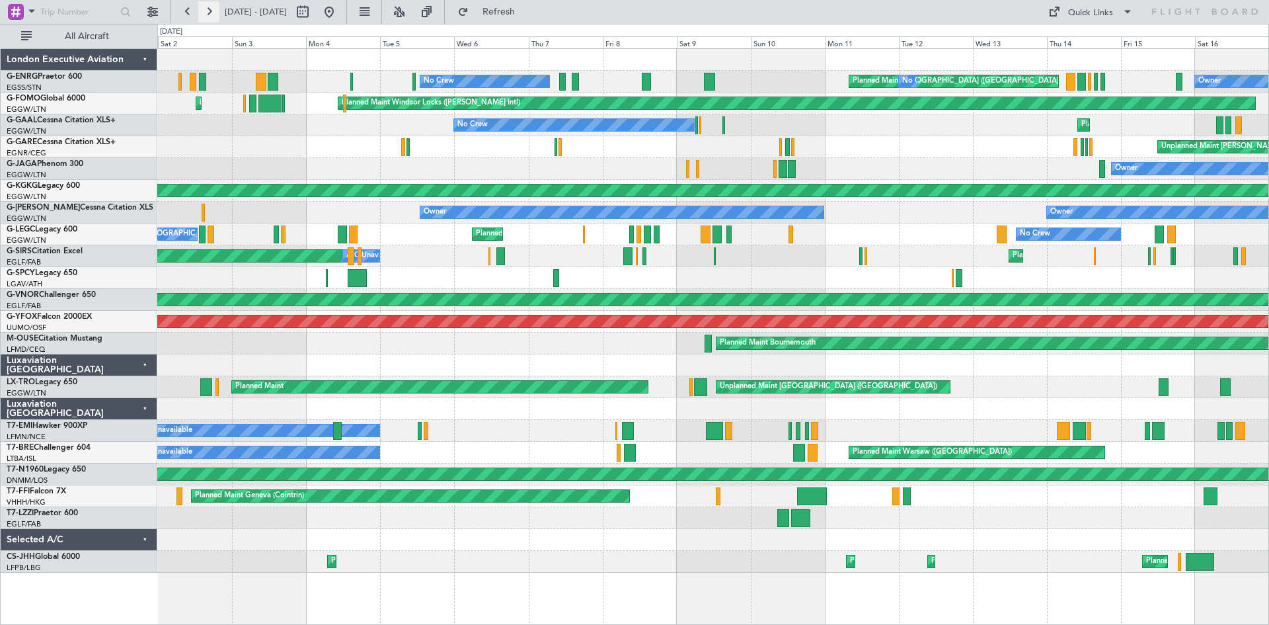
click at [203, 10] on button at bounding box center [208, 11] width 21 height 21
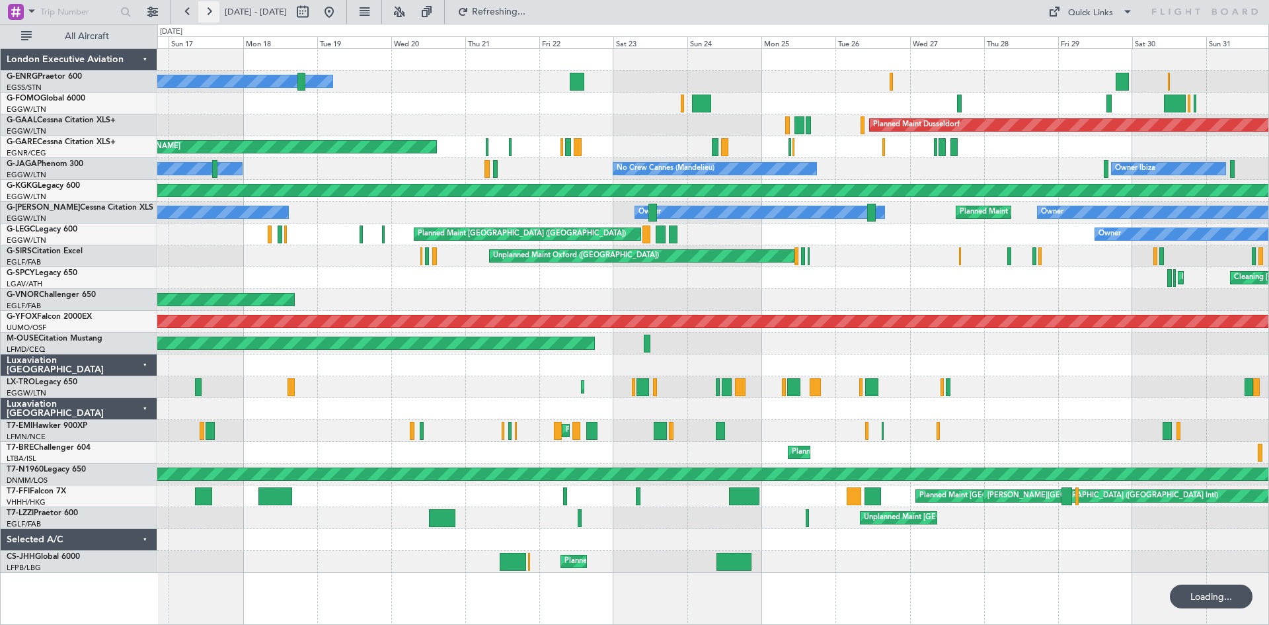
click at [208, 14] on button at bounding box center [208, 11] width 21 height 21
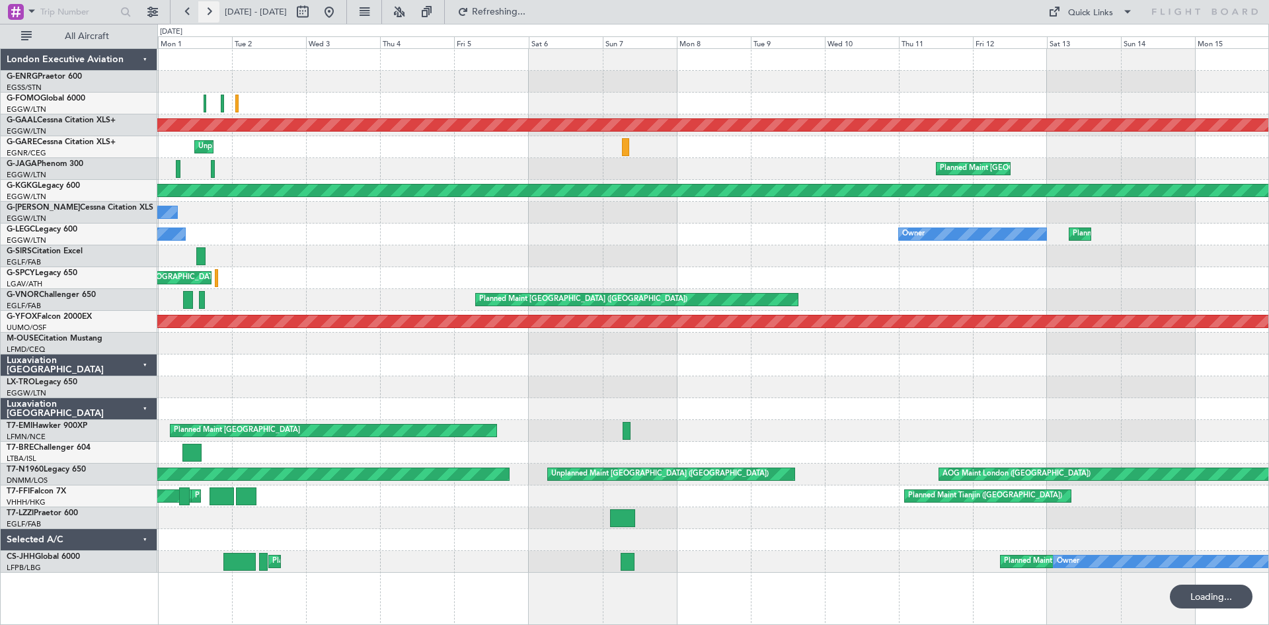
click at [208, 14] on button at bounding box center [208, 11] width 21 height 21
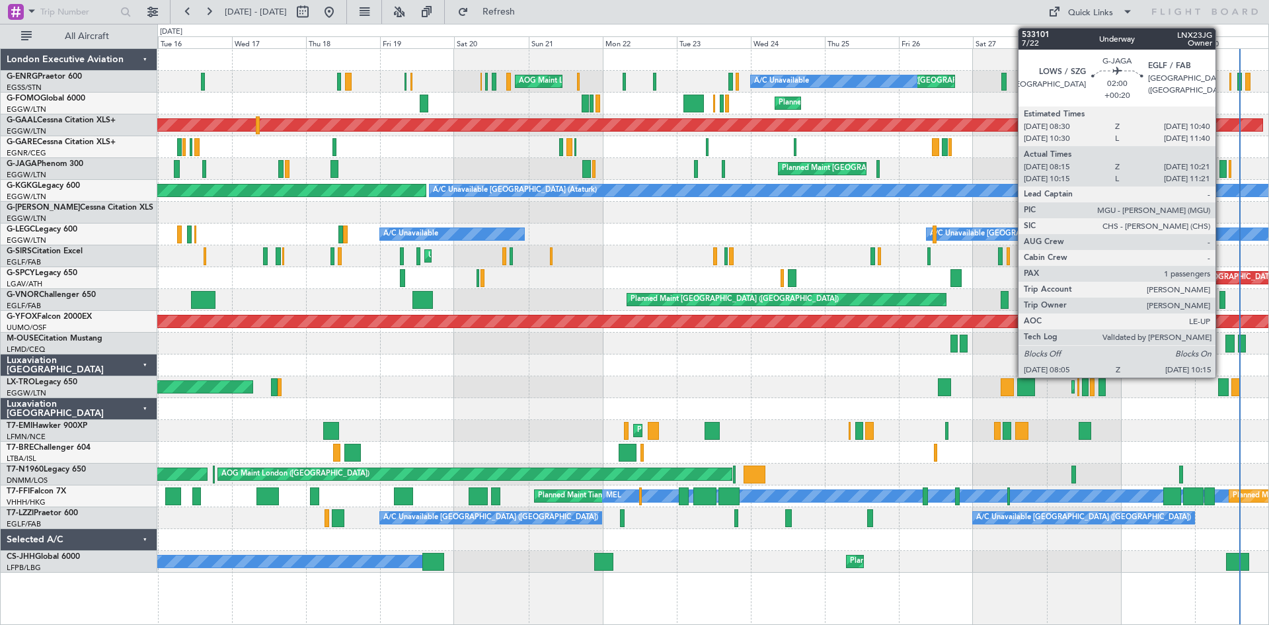
click at [1222, 171] on div at bounding box center [1223, 169] width 7 height 18
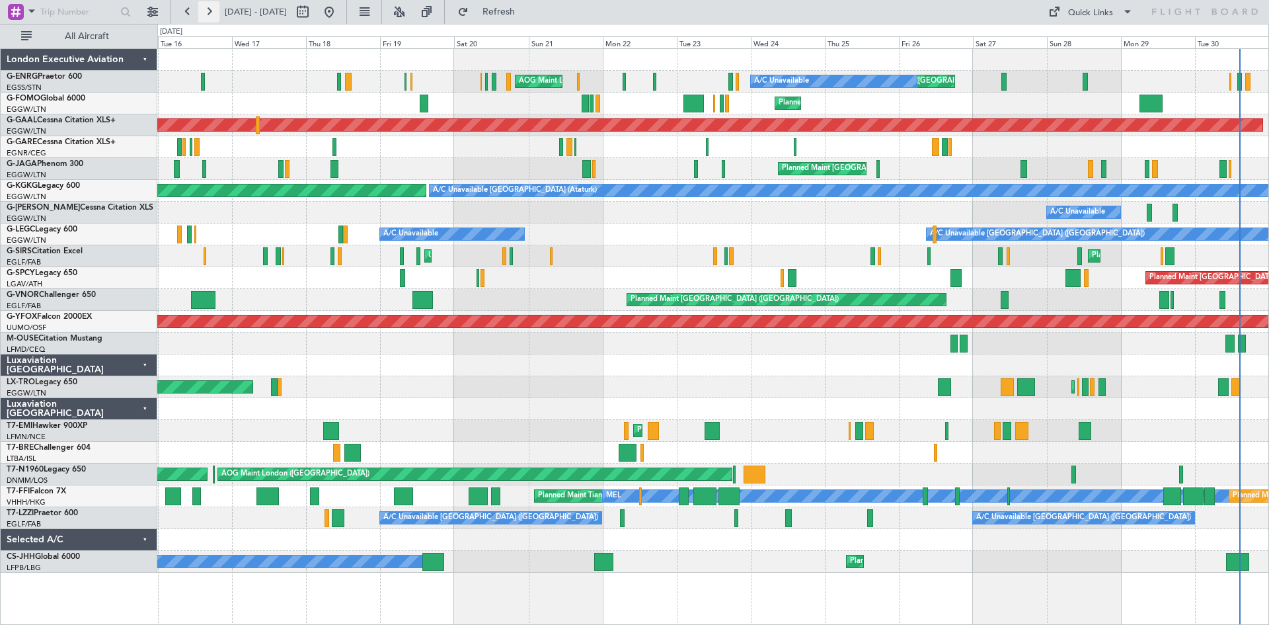
click at [202, 11] on button at bounding box center [208, 11] width 21 height 21
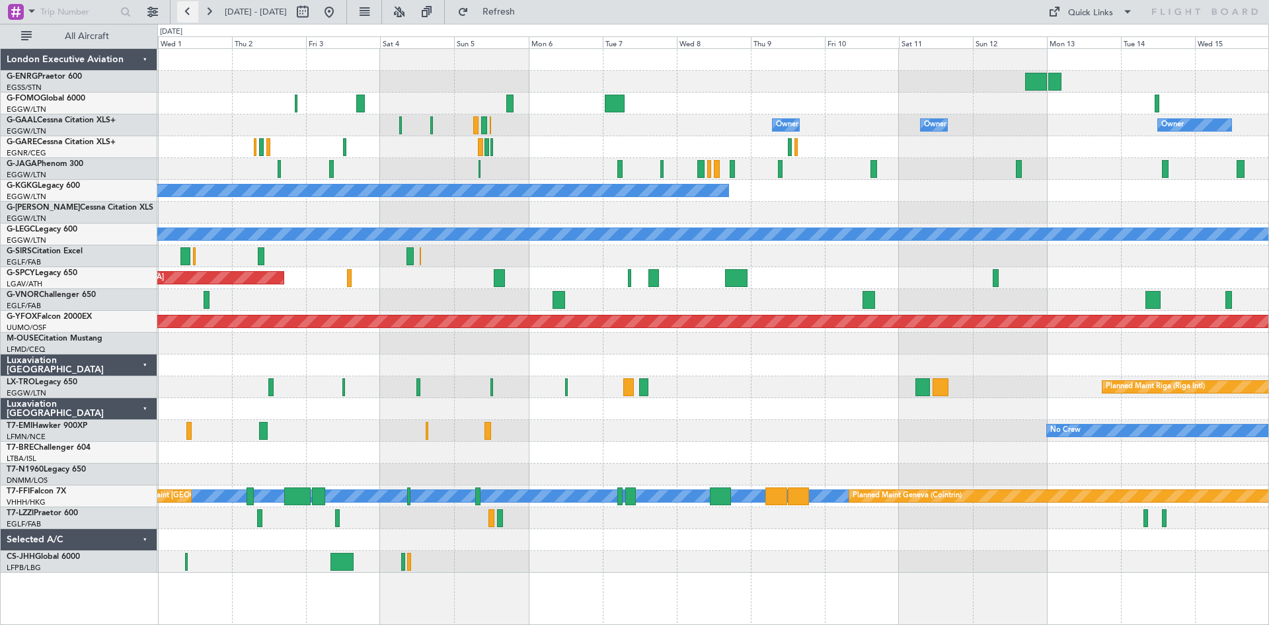
click at [186, 16] on button at bounding box center [187, 11] width 21 height 21
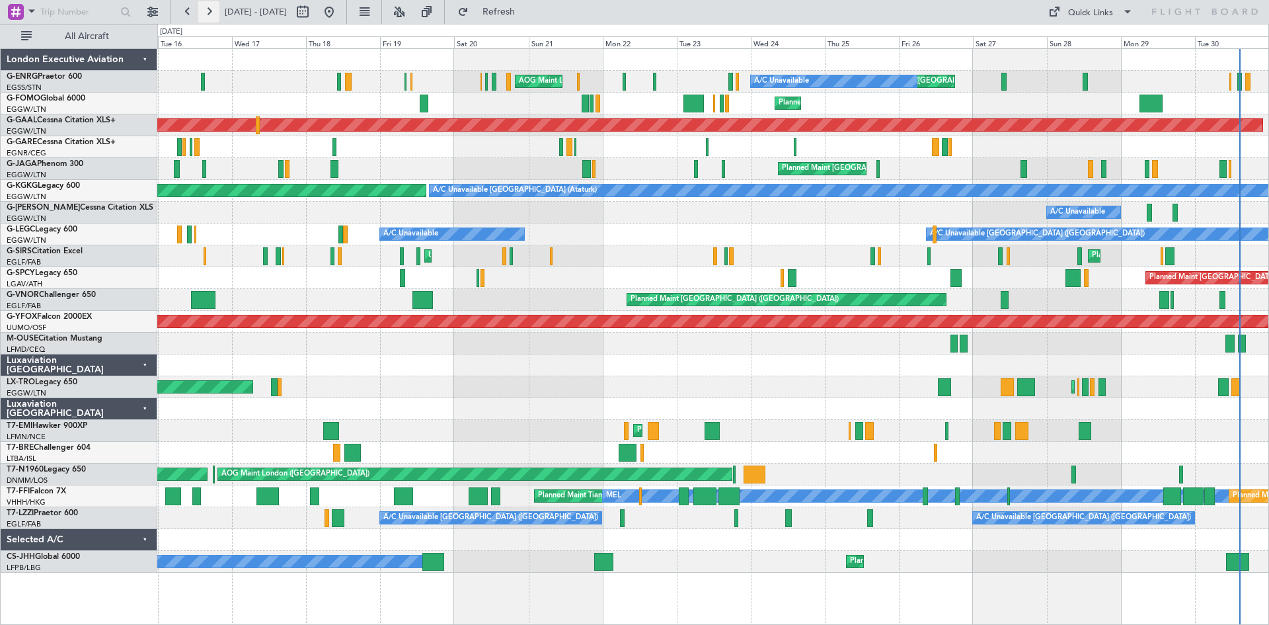
click at [208, 16] on button at bounding box center [208, 11] width 21 height 21
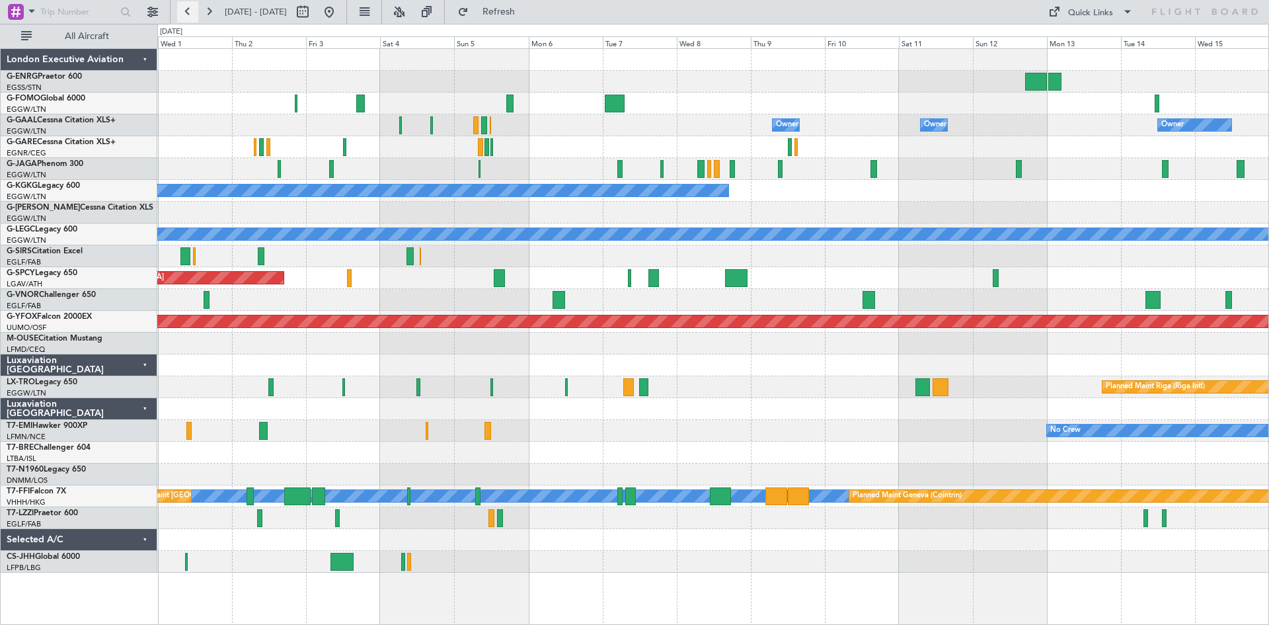
click at [192, 14] on button at bounding box center [187, 11] width 21 height 21
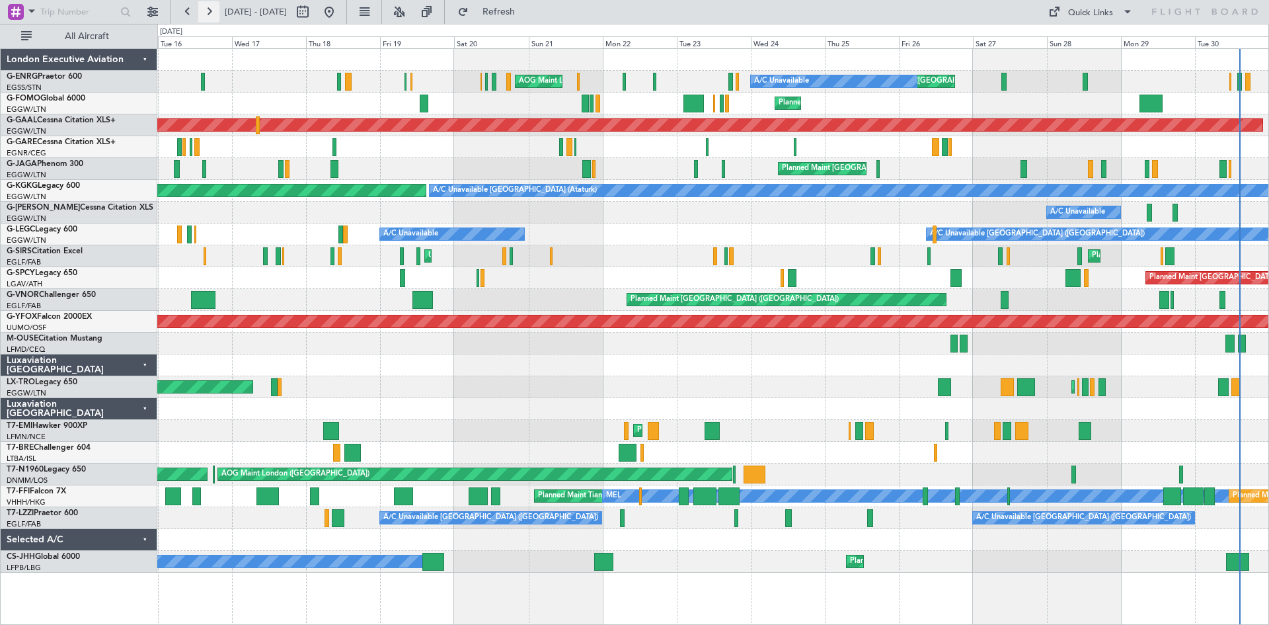
click at [207, 15] on button at bounding box center [208, 11] width 21 height 21
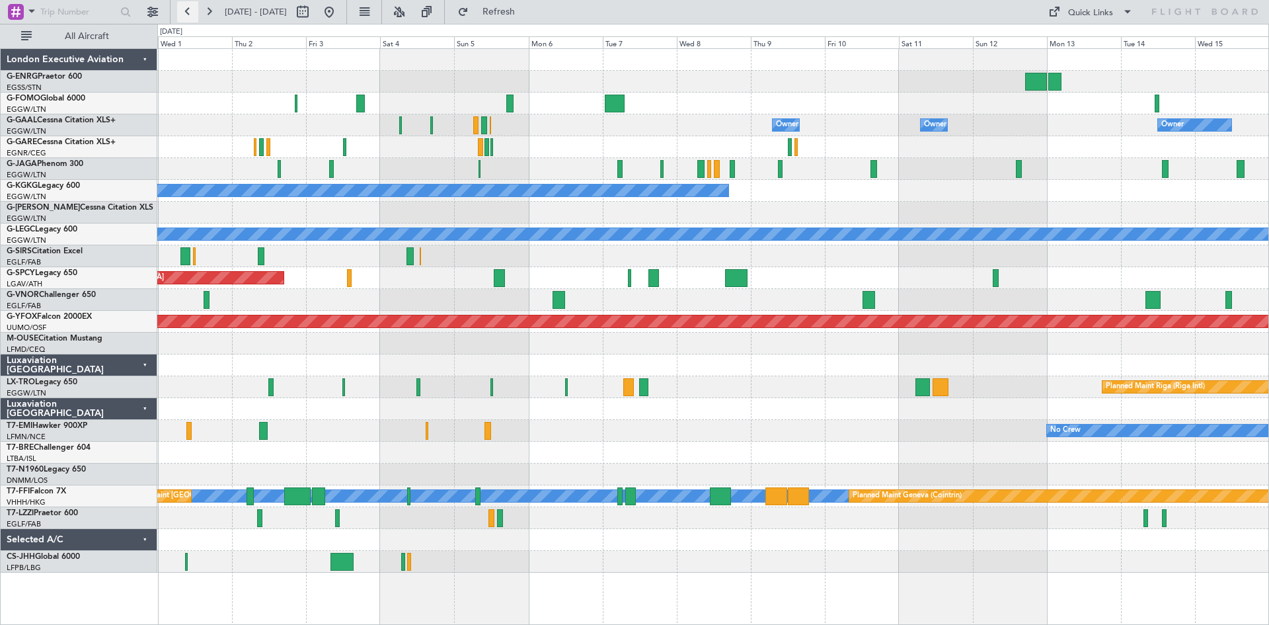
click at [190, 14] on button at bounding box center [187, 11] width 21 height 21
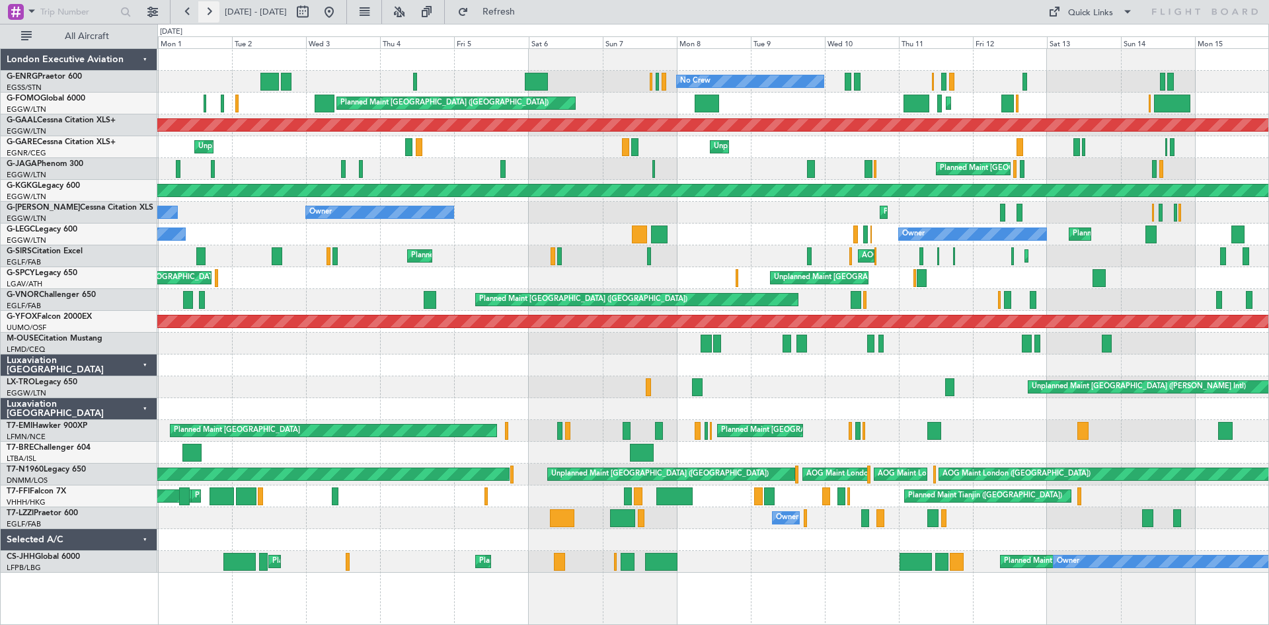
click at [214, 9] on button at bounding box center [208, 11] width 21 height 21
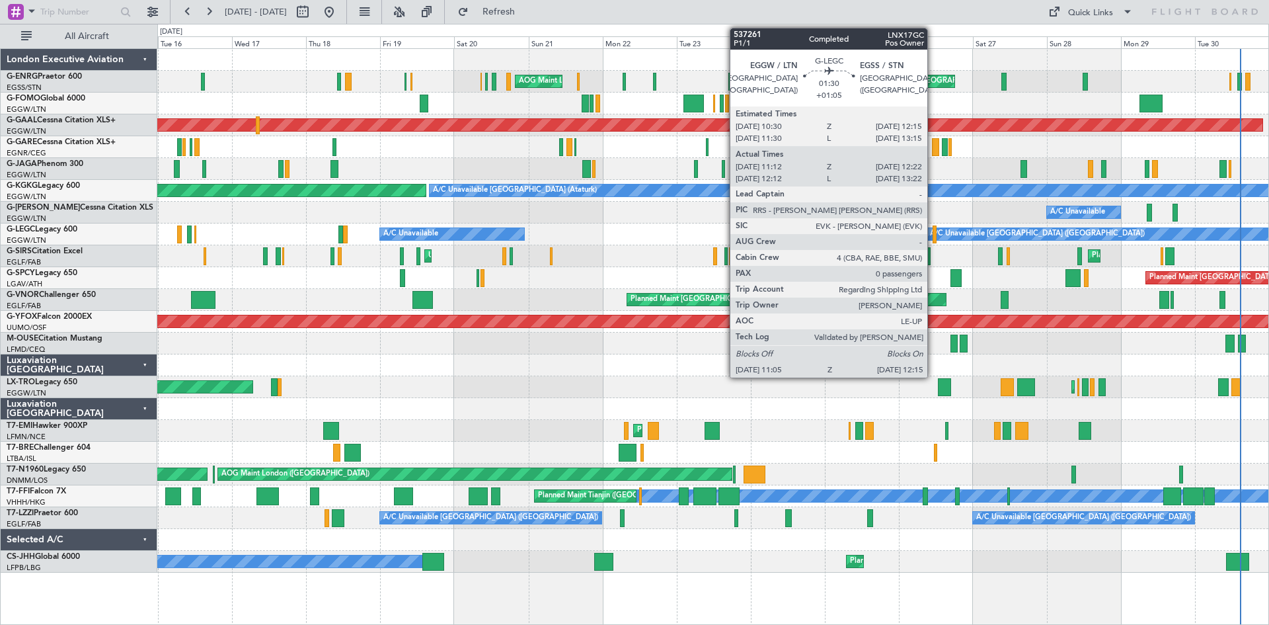
click at [933, 239] on div at bounding box center [935, 234] width 4 height 18
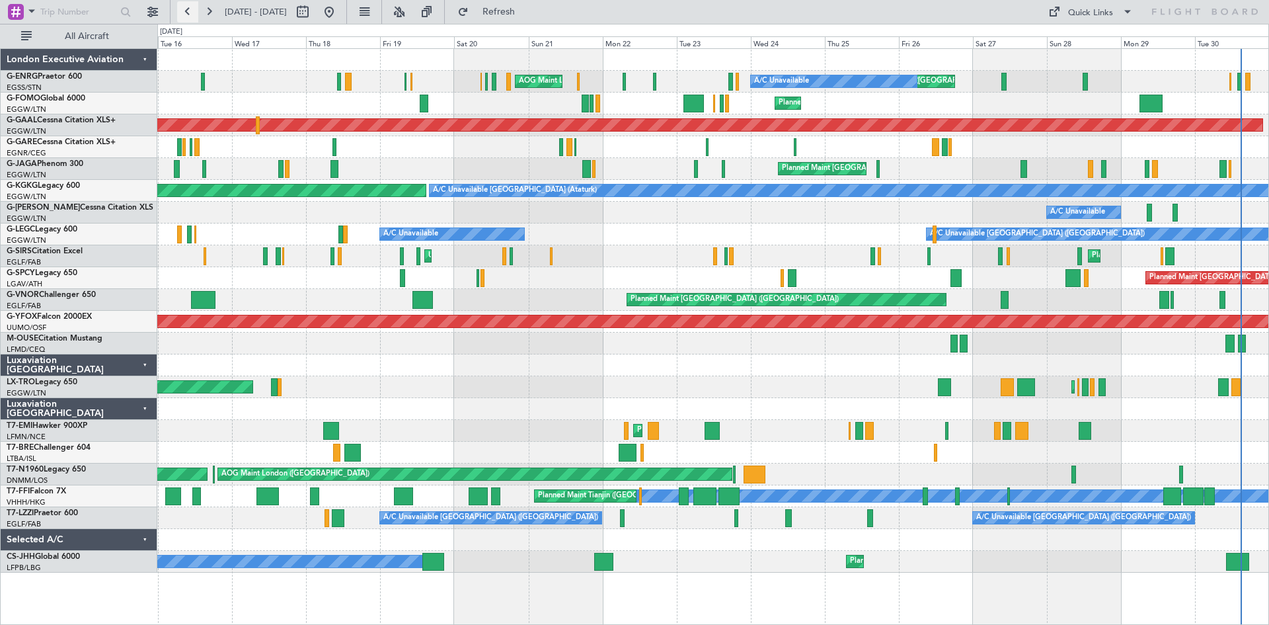
click at [186, 13] on button at bounding box center [187, 11] width 21 height 21
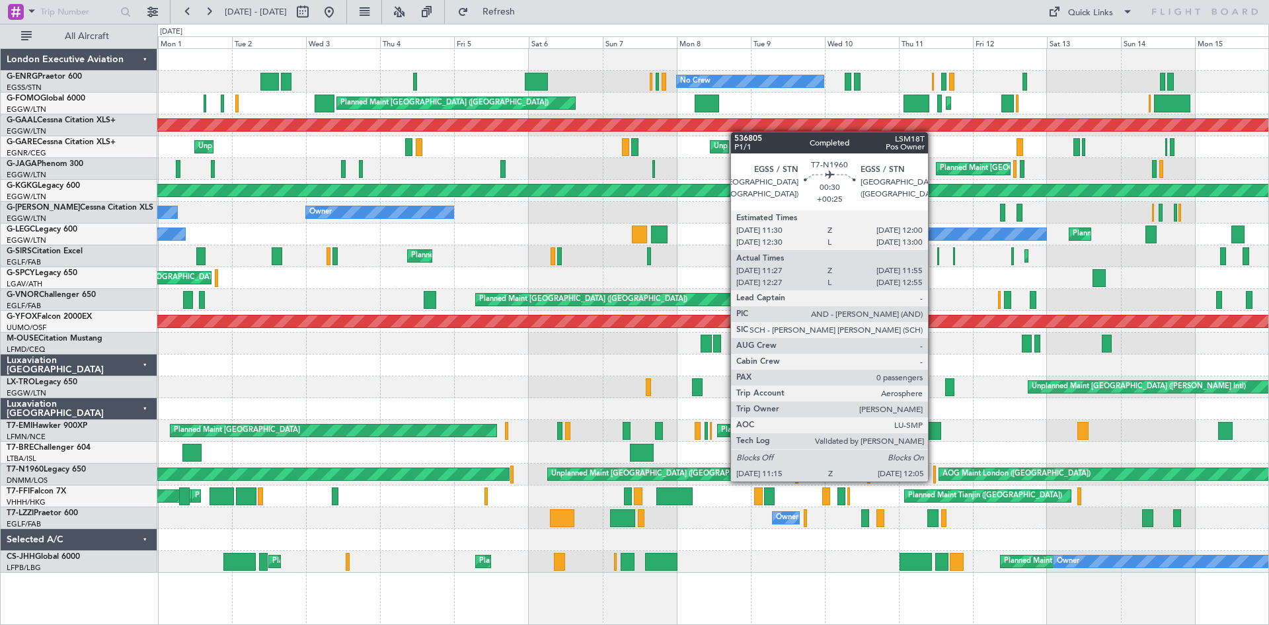
click at [934, 480] on div at bounding box center [934, 474] width 3 height 18
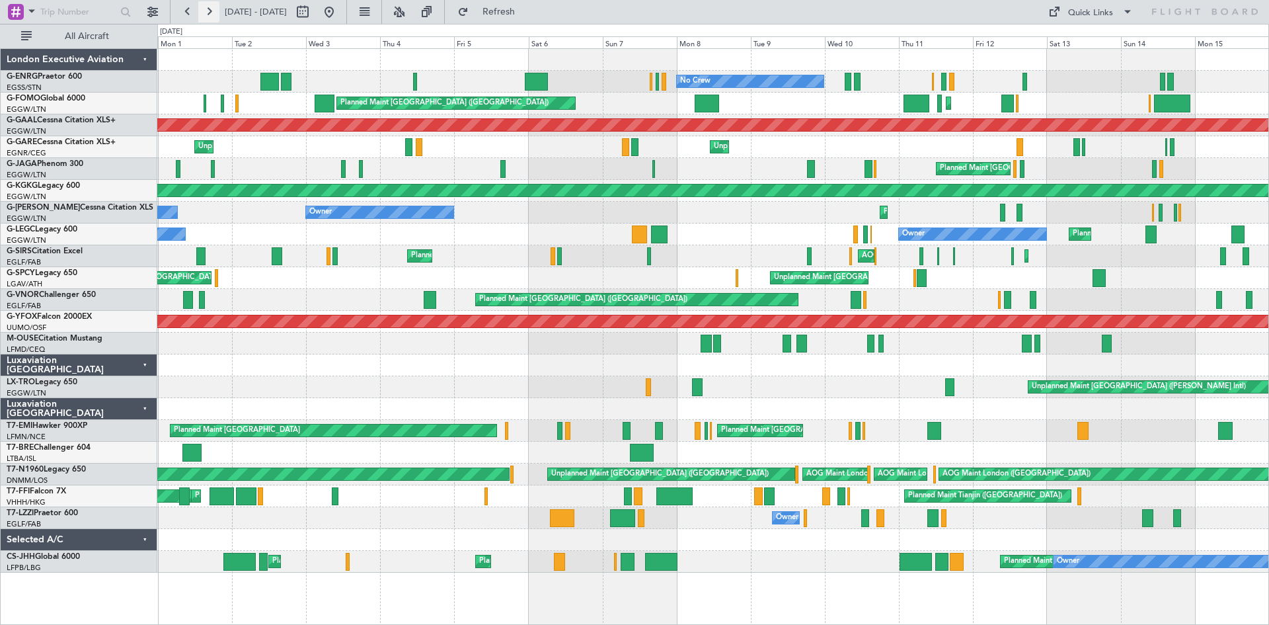
click at [208, 17] on button at bounding box center [208, 11] width 21 height 21
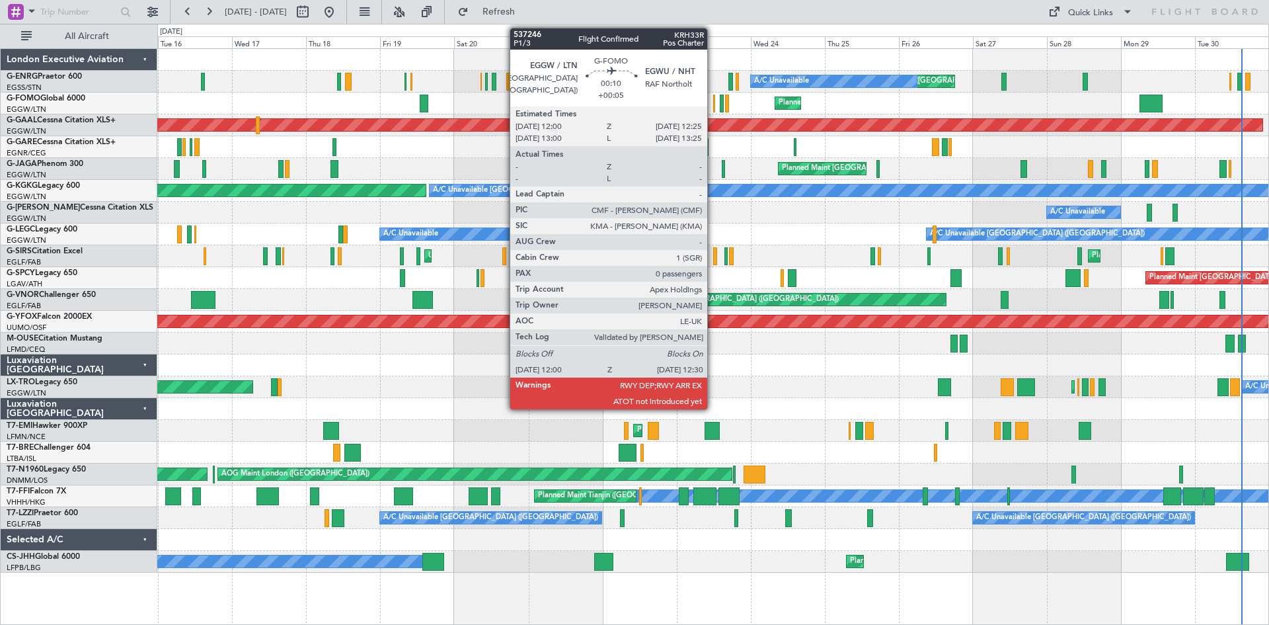
click at [713, 107] on div at bounding box center [714, 104] width 2 height 18
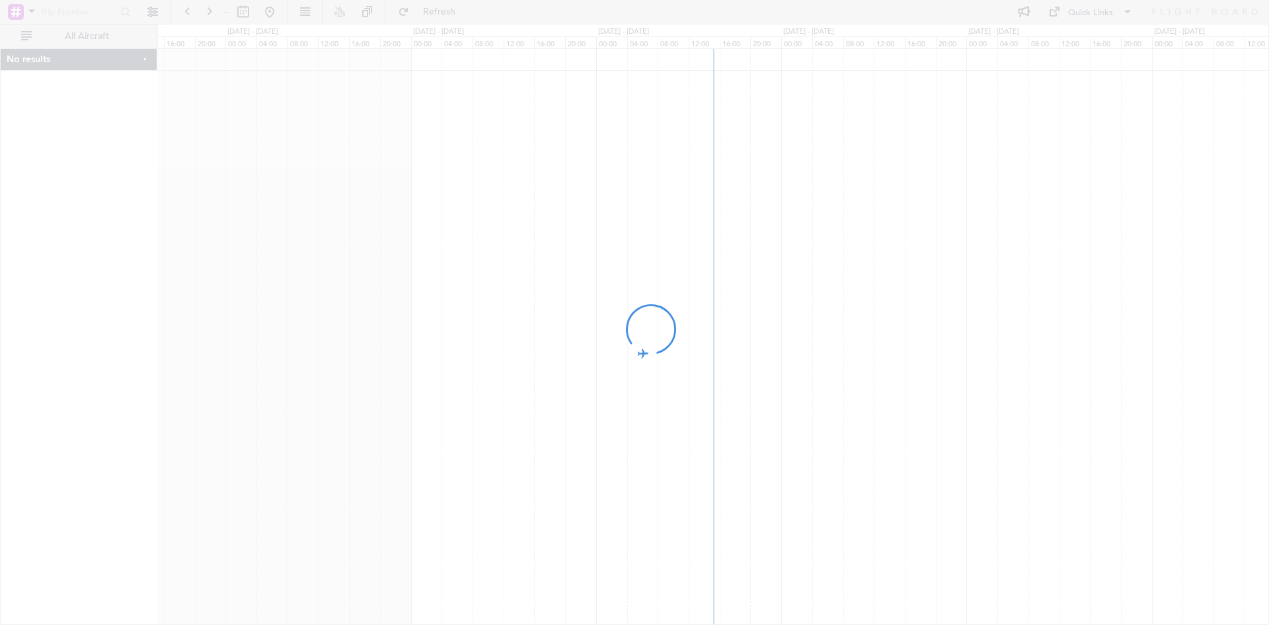
click at [245, 14] on div at bounding box center [634, 312] width 1269 height 625
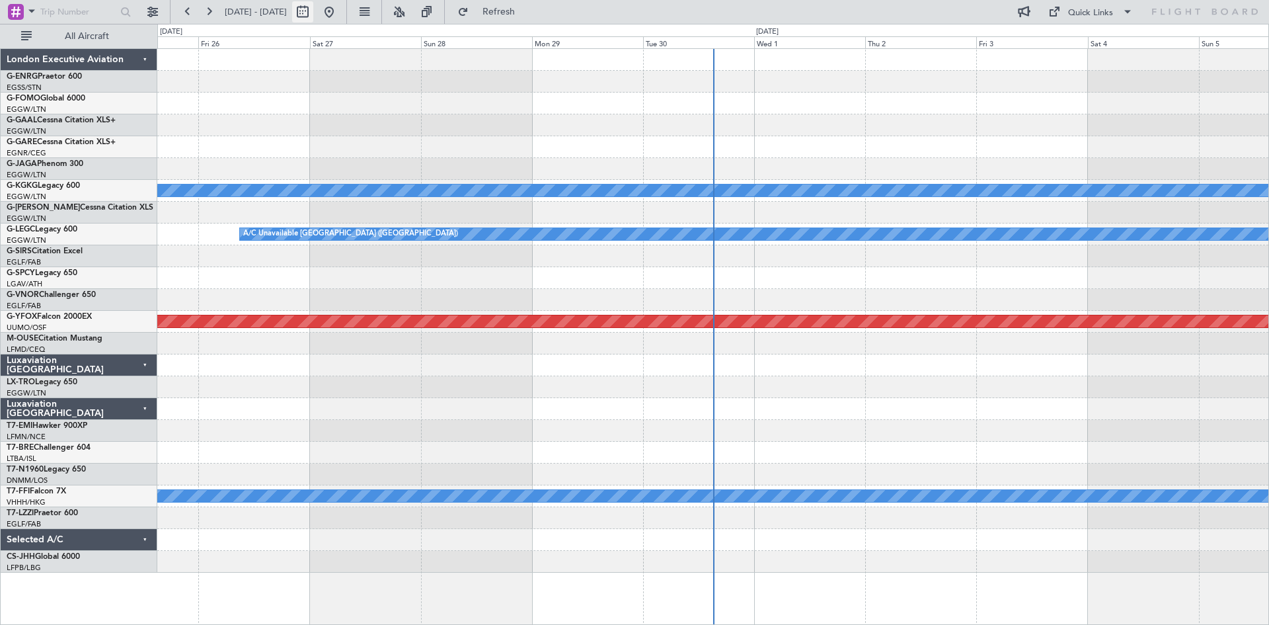
click at [313, 13] on button at bounding box center [302, 11] width 21 height 21
select select "9"
select select "2025"
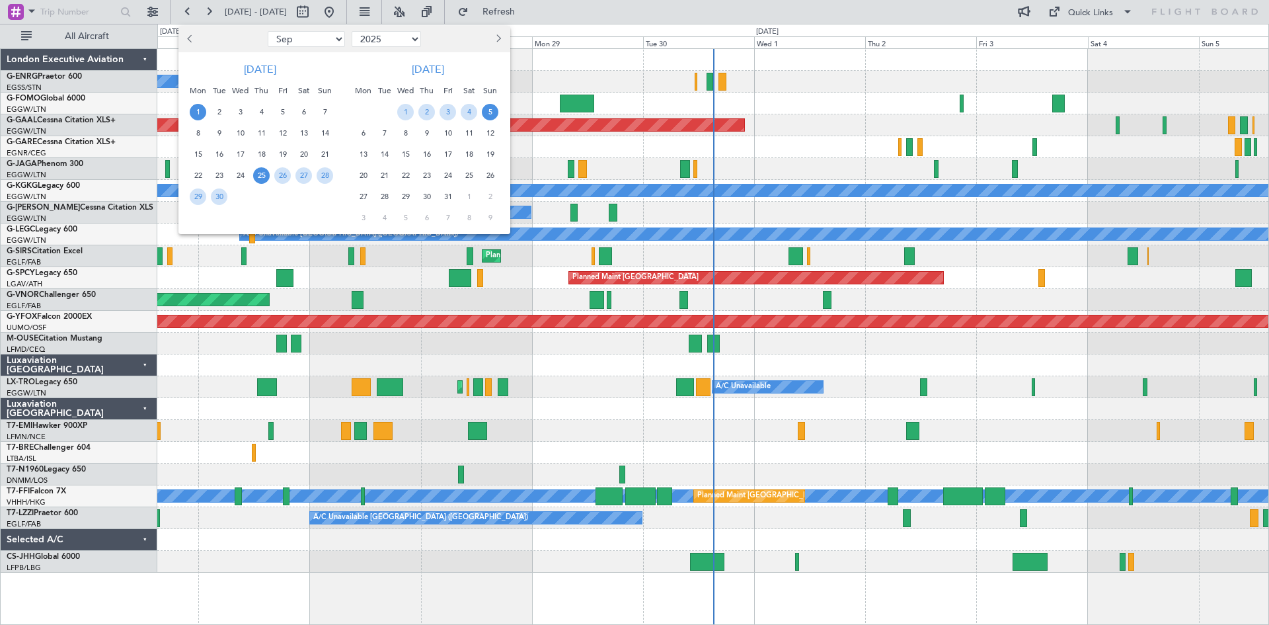
click at [203, 112] on span "1" at bounding box center [198, 112] width 17 height 17
drag, startPoint x: 203, startPoint y: 153, endPoint x: 215, endPoint y: 154, distance: 12.6
click at [202, 154] on span "15" at bounding box center [198, 154] width 17 height 17
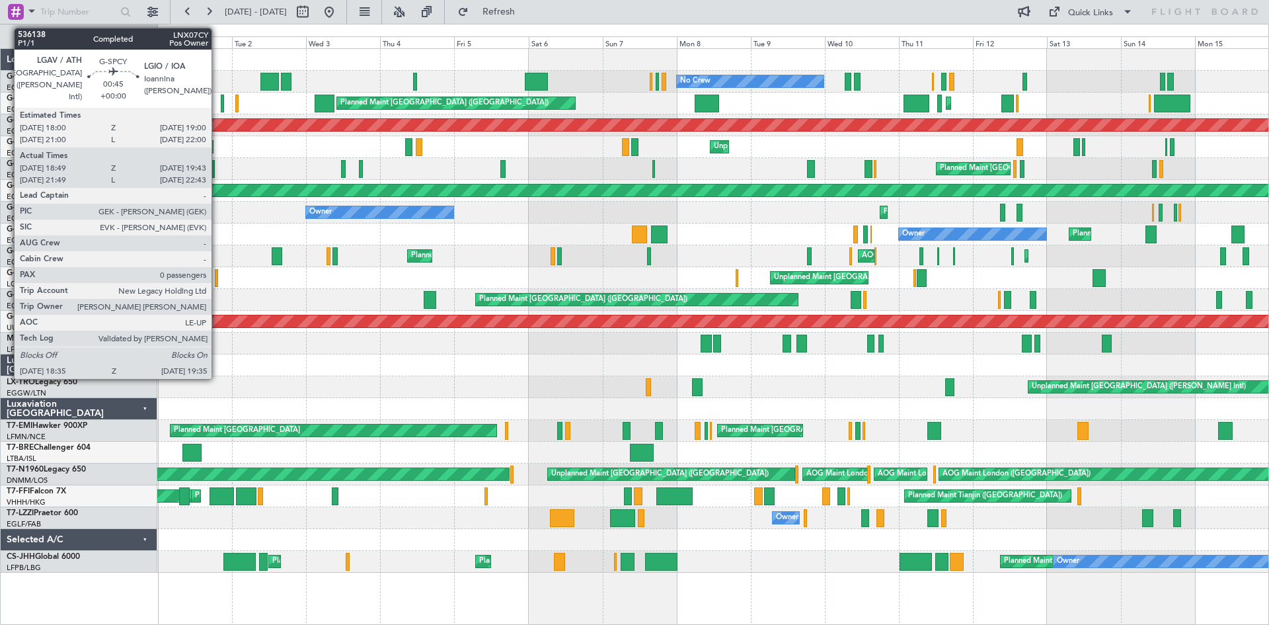
click at [217, 278] on div at bounding box center [216, 278] width 3 height 18
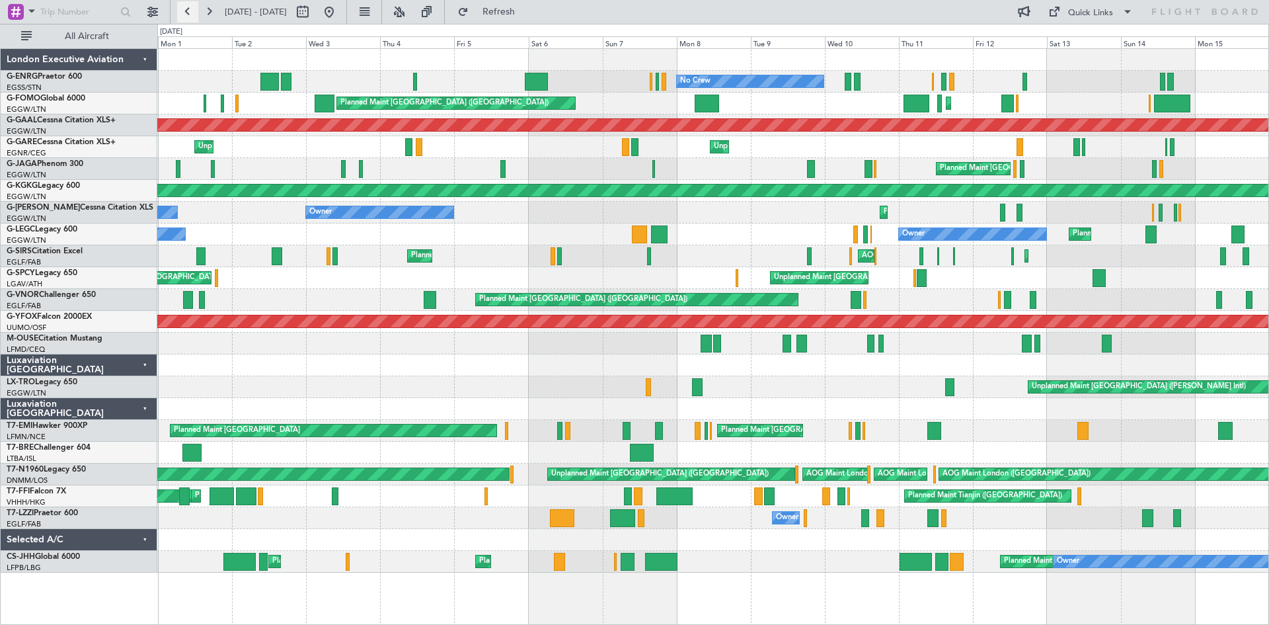
click at [184, 9] on button at bounding box center [187, 11] width 21 height 21
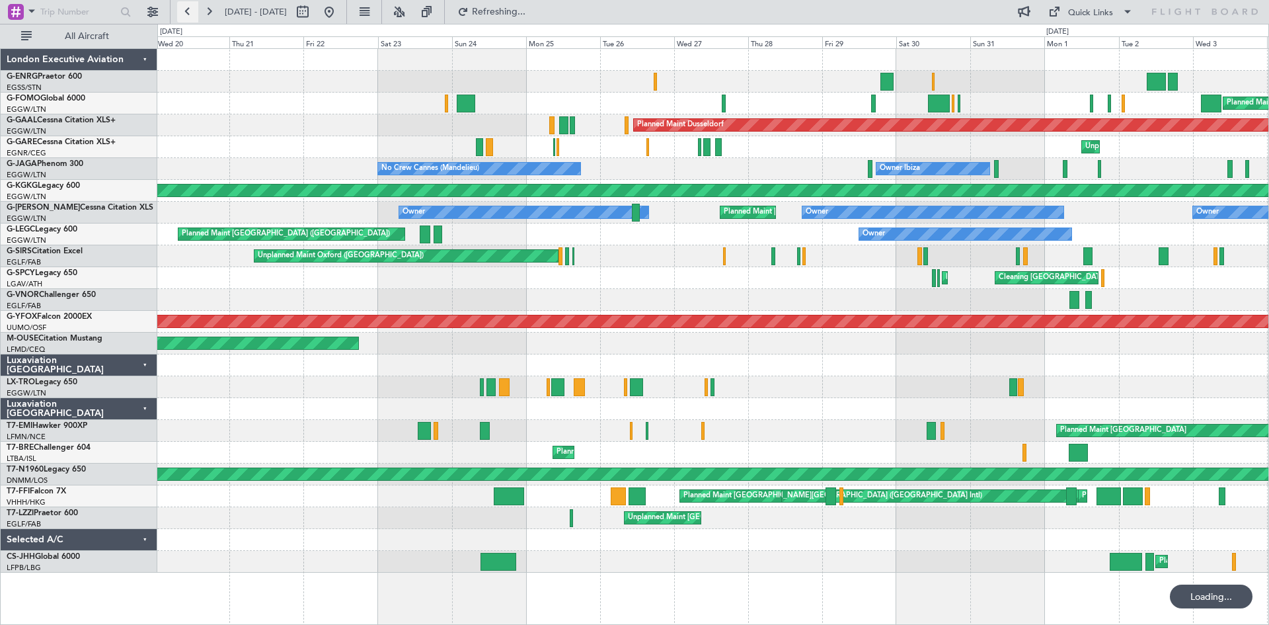
click at [186, 10] on button at bounding box center [187, 11] width 21 height 21
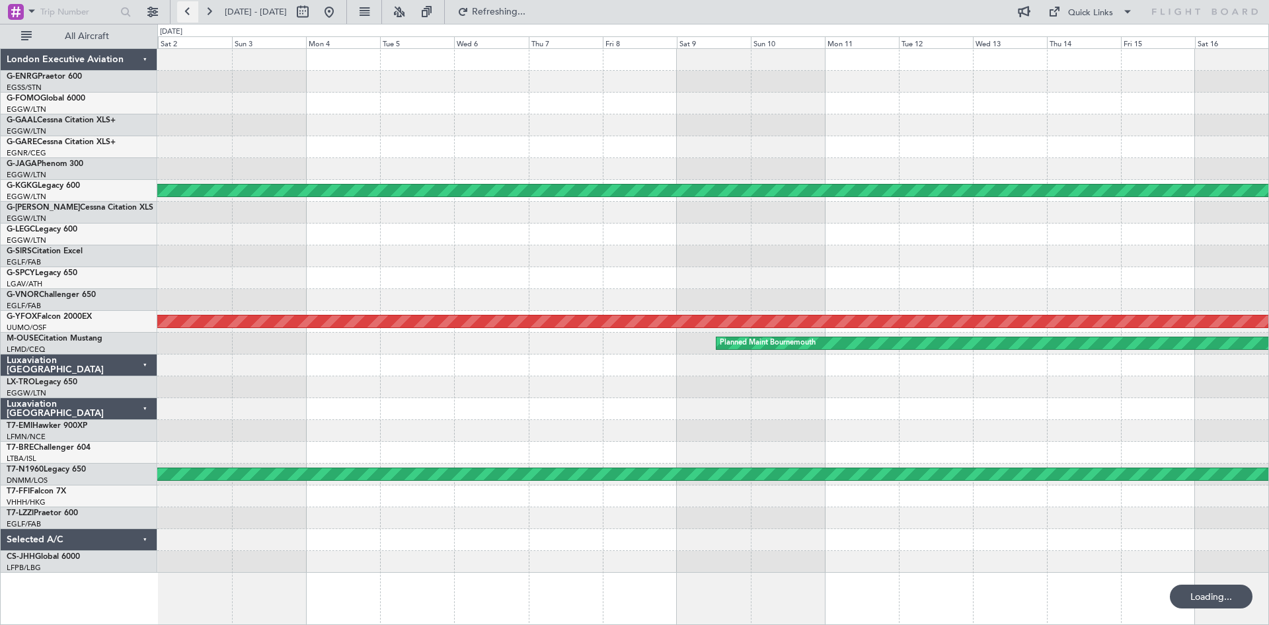
click at [186, 10] on button at bounding box center [187, 11] width 21 height 21
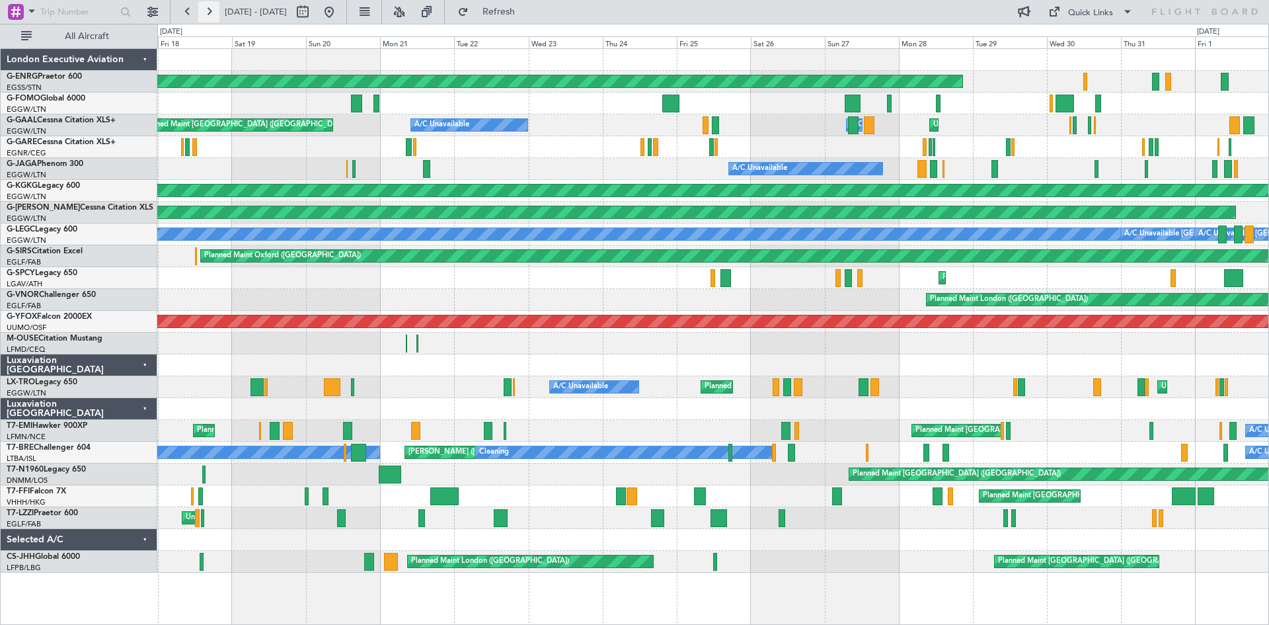
click at [212, 11] on button at bounding box center [208, 11] width 21 height 21
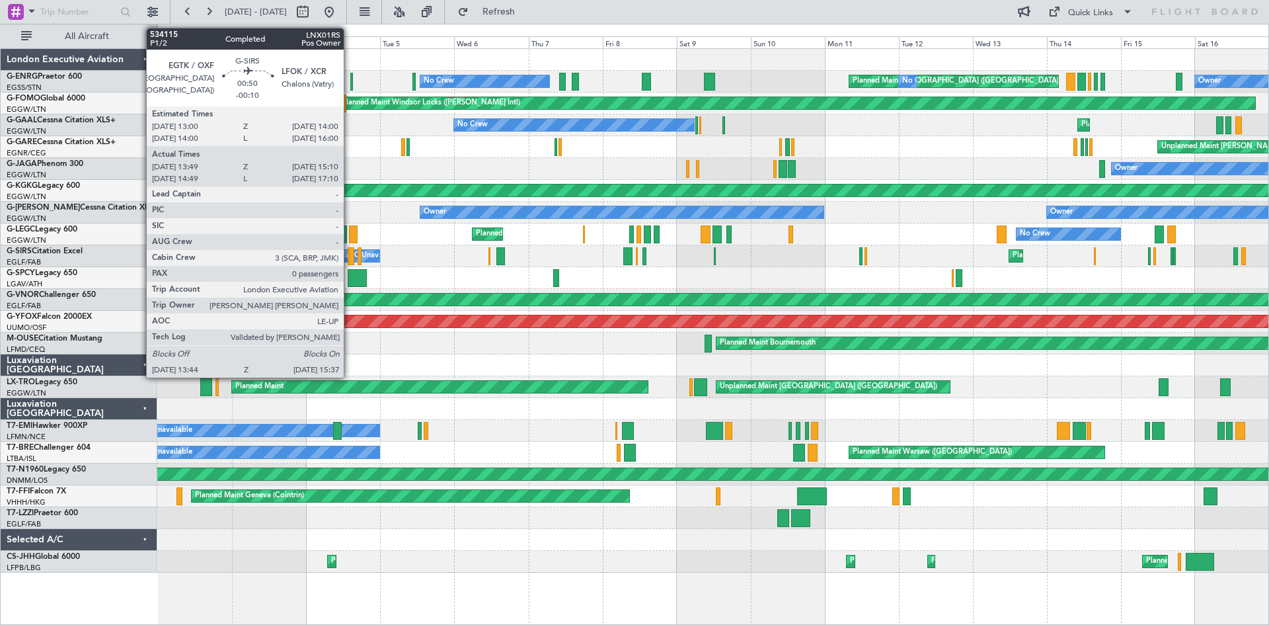
click at [350, 258] on div at bounding box center [351, 256] width 6 height 18
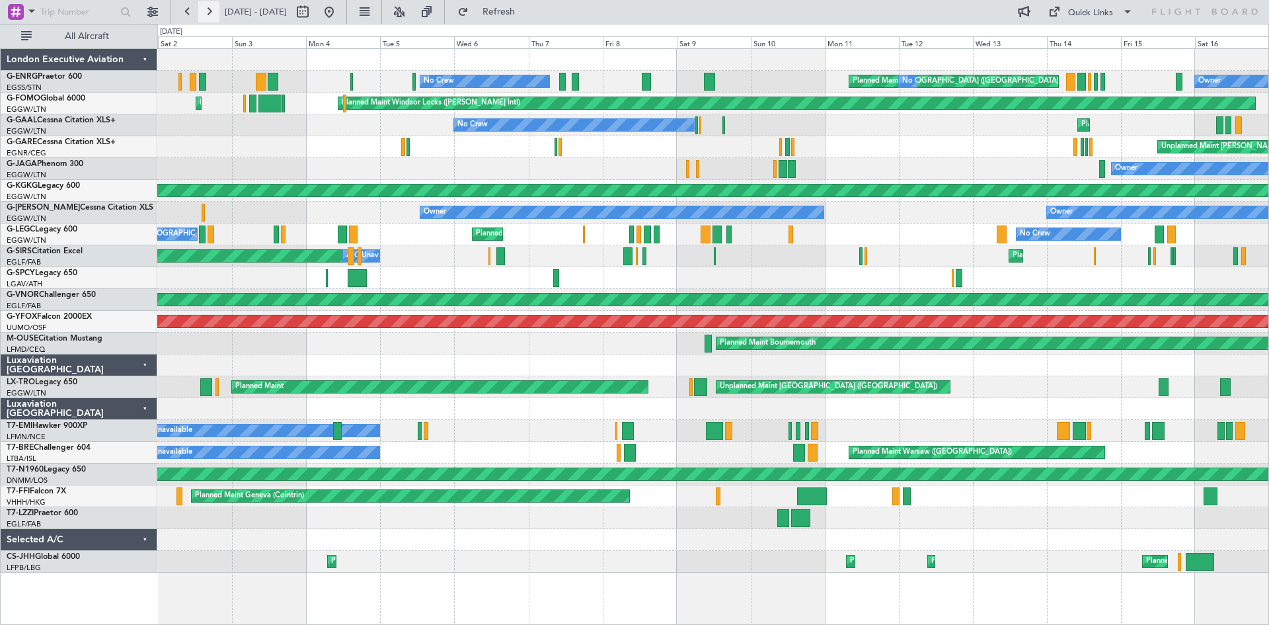
click at [203, 13] on button at bounding box center [208, 11] width 21 height 21
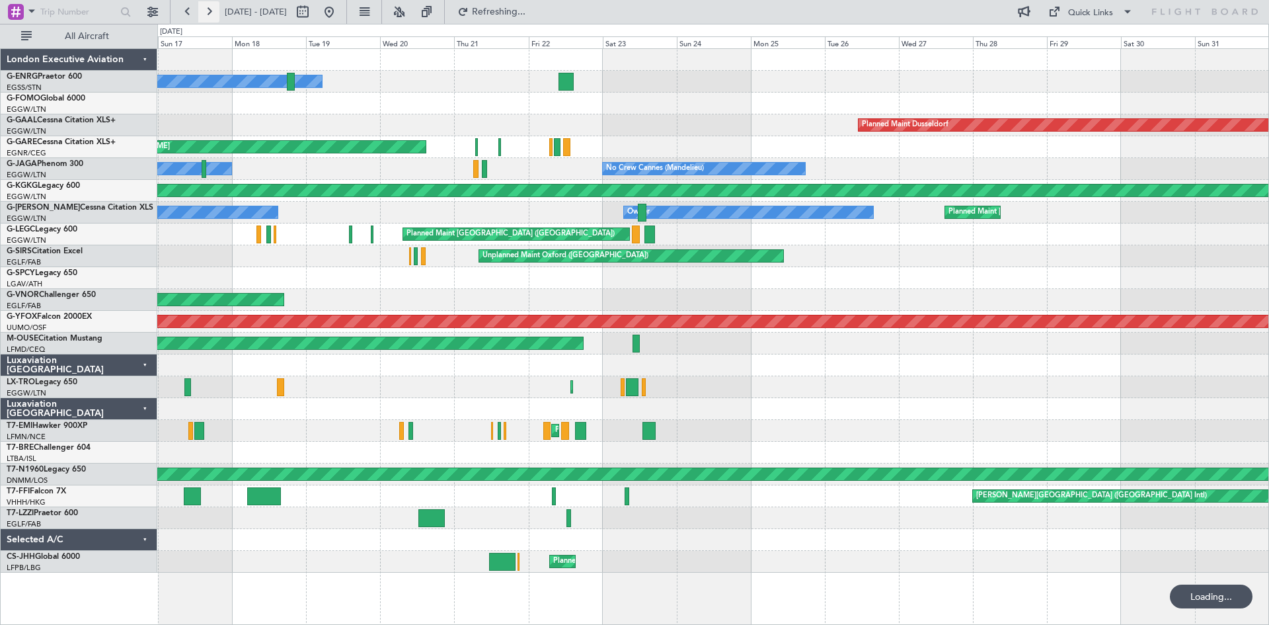
click at [206, 13] on button at bounding box center [208, 11] width 21 height 21
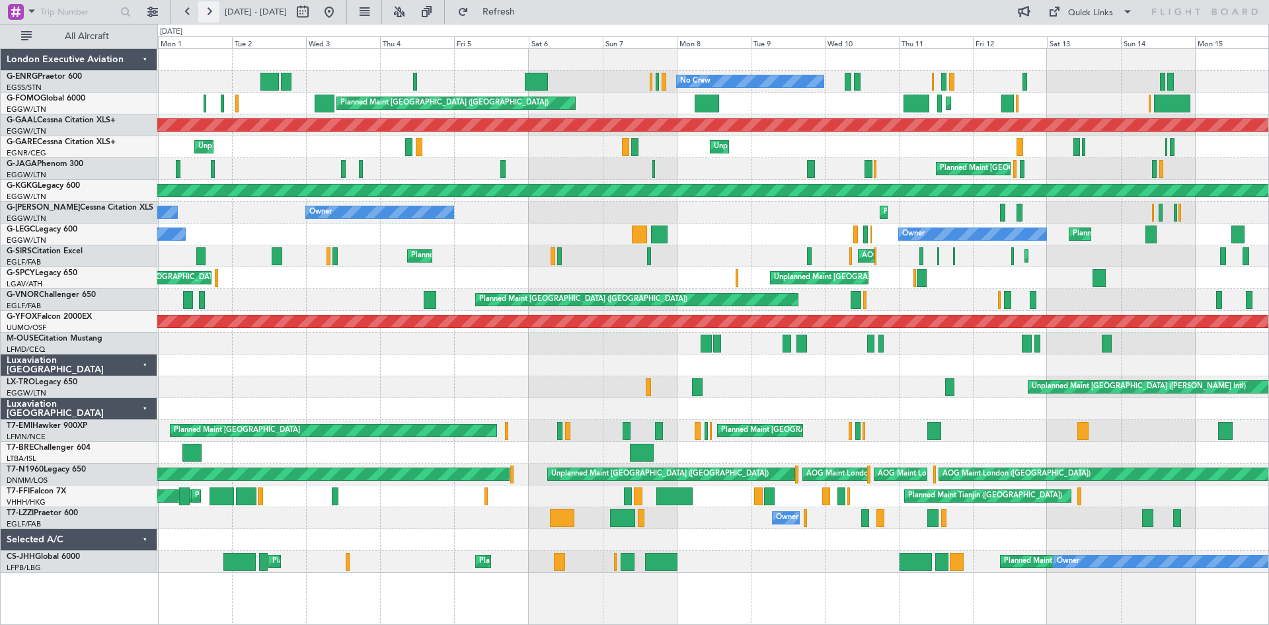
click at [206, 11] on button at bounding box center [208, 11] width 21 height 21
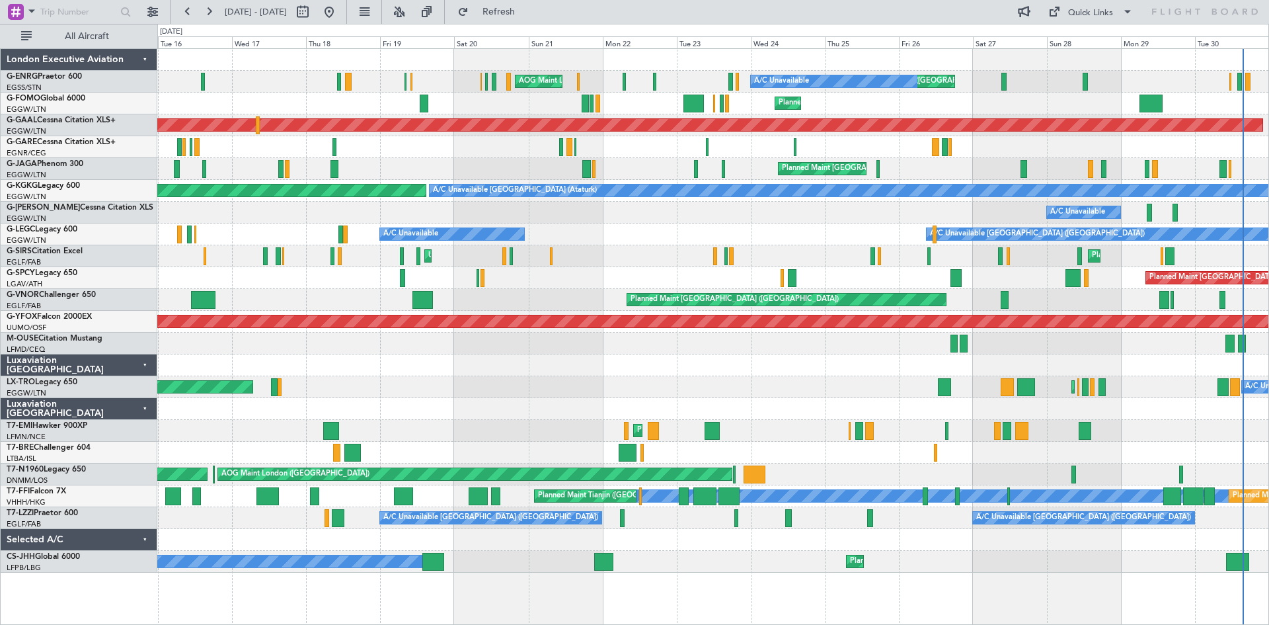
click at [0, 252] on div "AOG Maint London (Stansted) Unplanned Maint London (Stansted) A/C Unavailable P…" at bounding box center [634, 324] width 1269 height 601
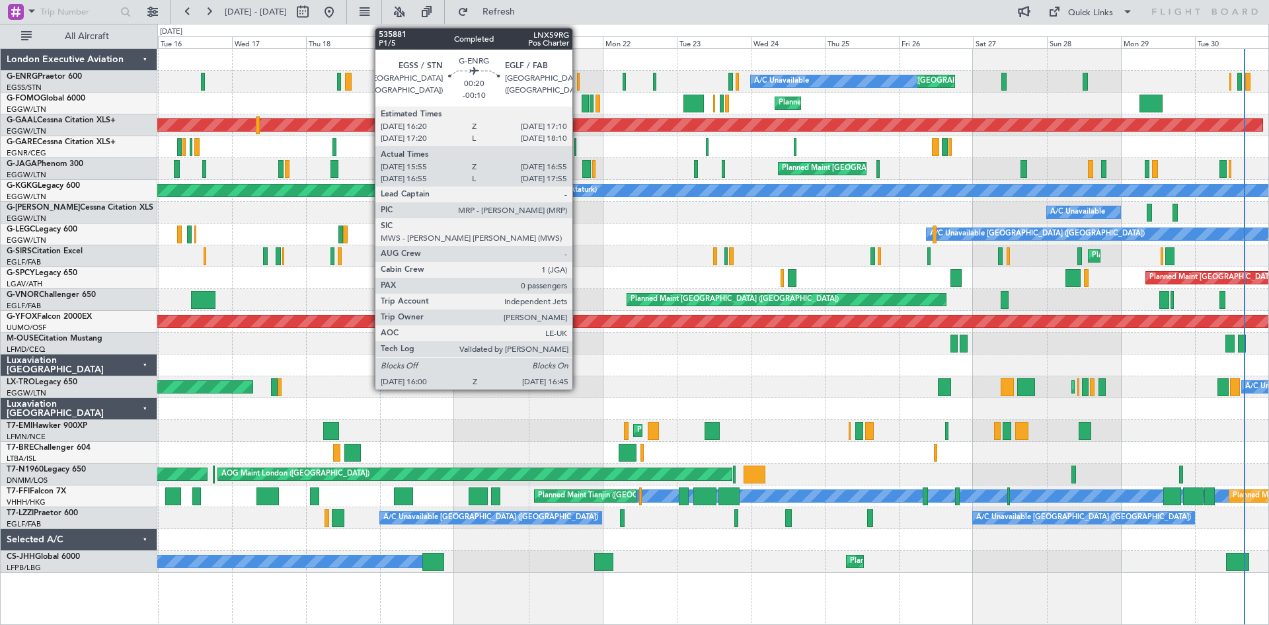
click at [578, 77] on div at bounding box center [578, 82] width 3 height 18
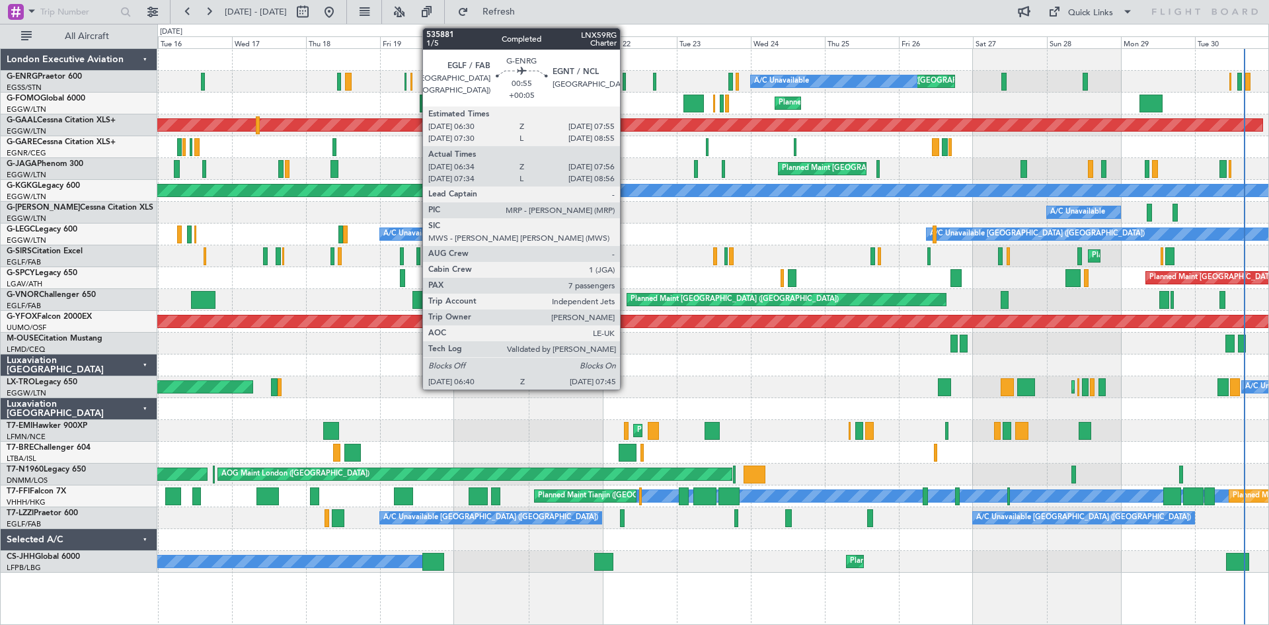
click at [626, 85] on div at bounding box center [625, 82] width 4 height 18
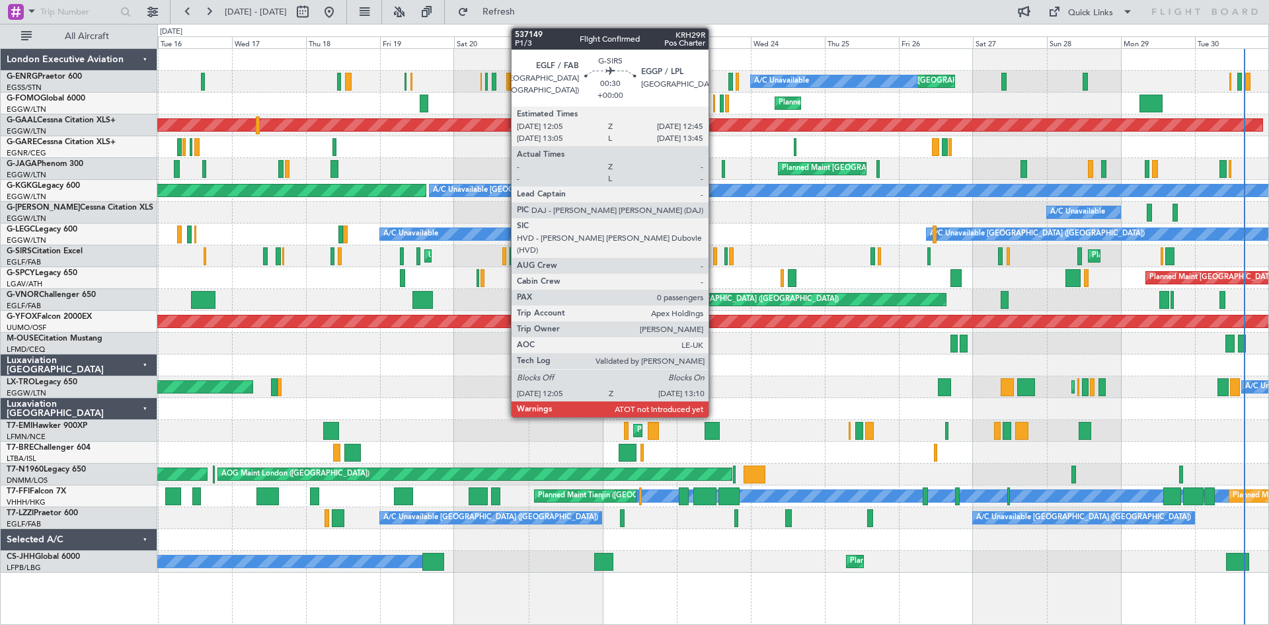
click at [715, 260] on div at bounding box center [715, 256] width 4 height 18
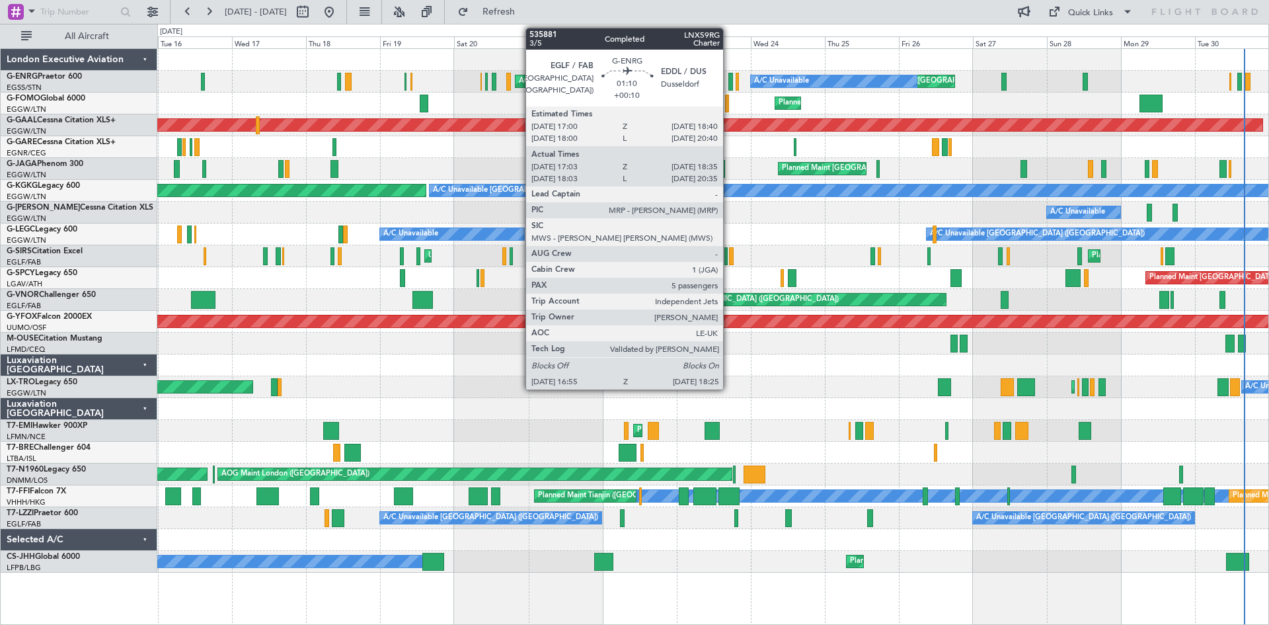
click at [729, 82] on div at bounding box center [730, 82] width 5 height 18
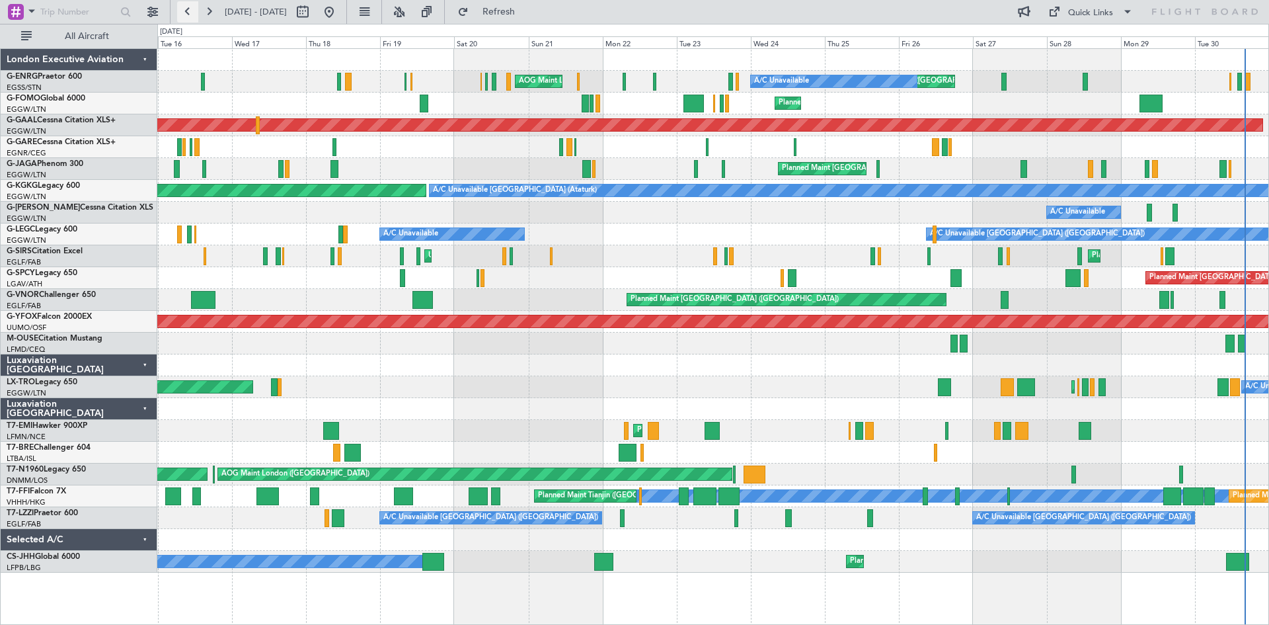
click at [188, 17] on button at bounding box center [187, 11] width 21 height 21
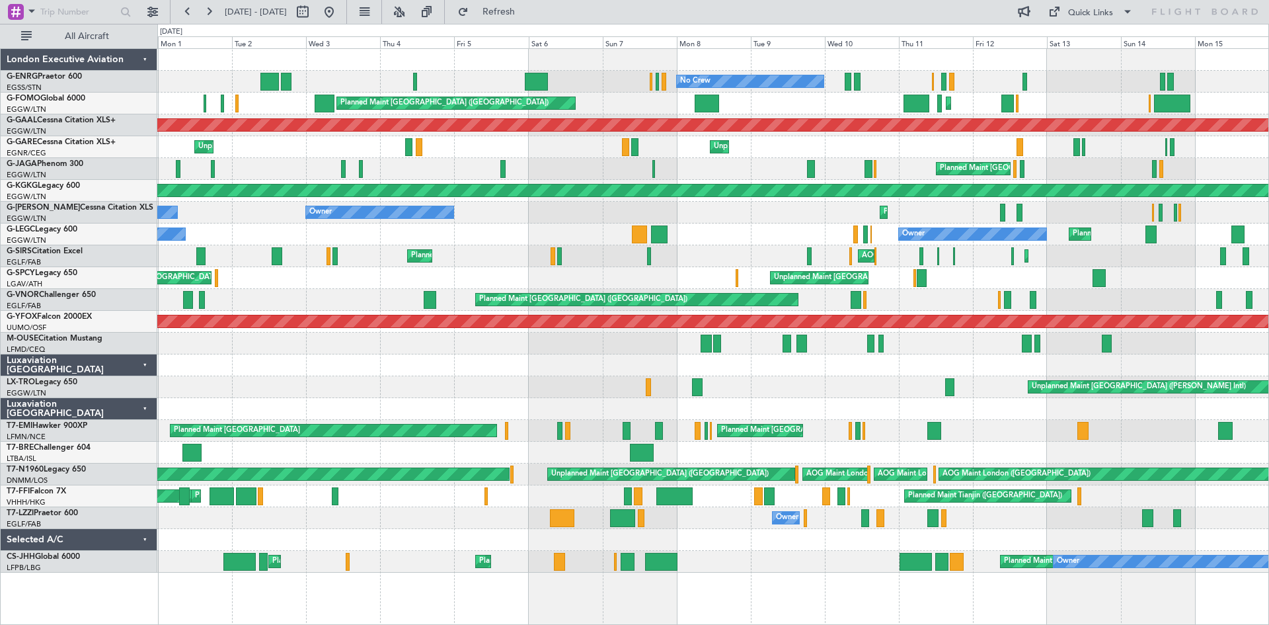
click at [0, 276] on div "Planned Maint London (Stansted) No Crew Planned Maint London (Luton) Planned Ma…" at bounding box center [634, 324] width 1269 height 601
click at [438, 311] on div "AOG Maint Ostafyevo" at bounding box center [712, 322] width 1111 height 22
click at [0, 264] on div "Planned Maint London (Stansted) No Crew Planned Maint London (Luton) Planned Ma…" at bounding box center [634, 324] width 1269 height 601
click at [3, 341] on div "M-OUSE Citation Mustang LFMD/CEQ Cannes (Mandelieu)" at bounding box center [79, 349] width 156 height 35
click at [0, 225] on div "Planned Maint London (Stansted) No Crew Planned Maint London (Luton) Planned Ma…" at bounding box center [634, 324] width 1269 height 601
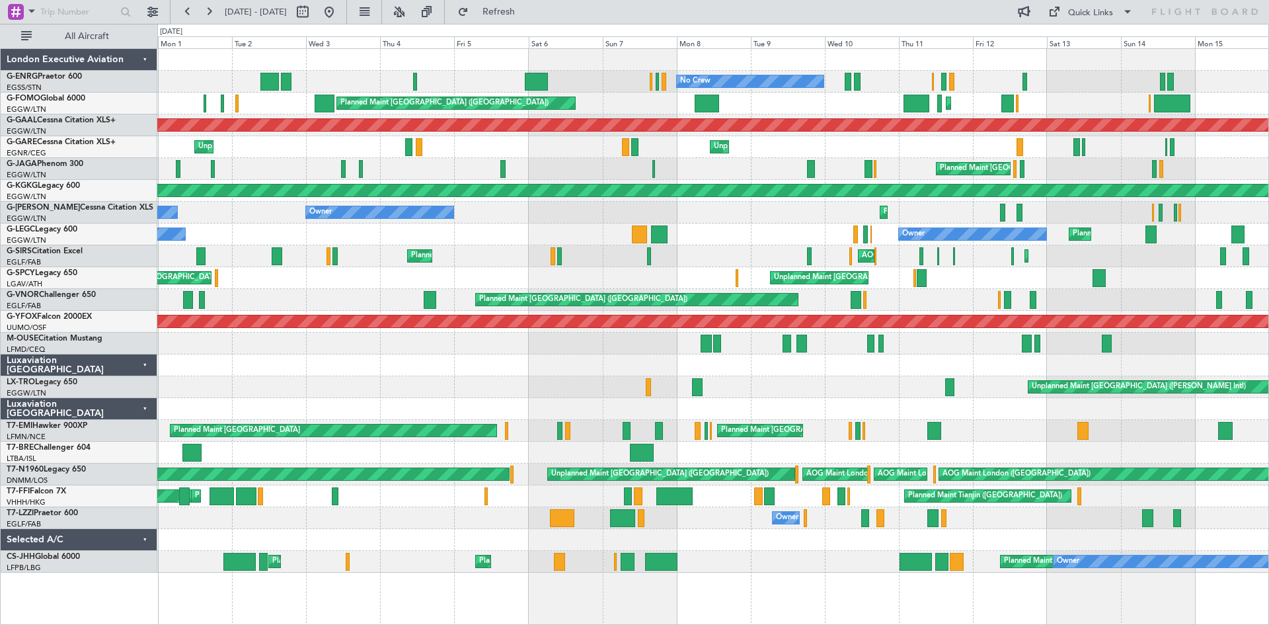
click at [1, 231] on div "Planned Maint London (Stansted) No Crew Planned Maint London (Luton) Planned Ma…" at bounding box center [634, 324] width 1269 height 601
click at [4, 305] on div "Planned Maint London (Stansted) No Crew Planned Maint London (Luton) Planned Ma…" at bounding box center [634, 324] width 1269 height 601
